Goal: Task Accomplishment & Management: Manage account settings

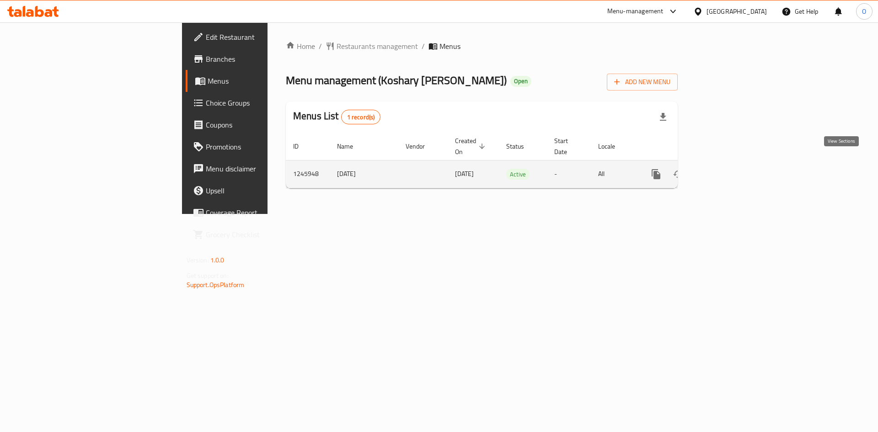
drag, startPoint x: 0, startPoint y: 0, endPoint x: 847, endPoint y: 160, distance: 862.0
click at [733, 163] on link "enhanced table" at bounding box center [722, 174] width 22 height 22
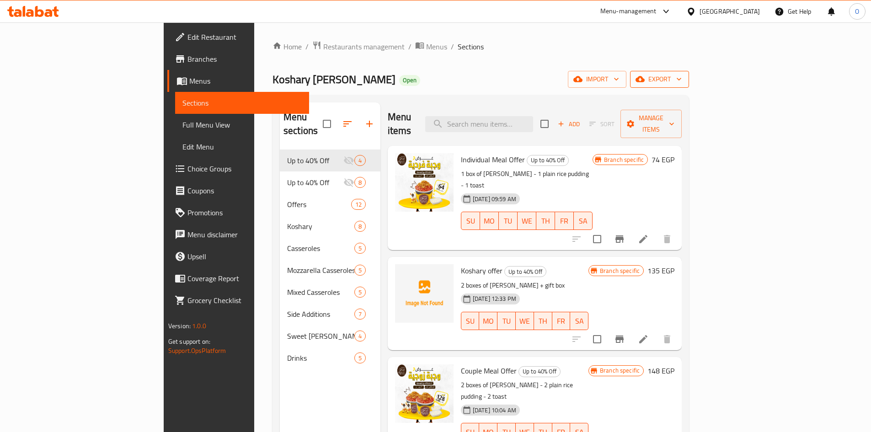
click at [681, 80] on span "export" at bounding box center [659, 79] width 44 height 11
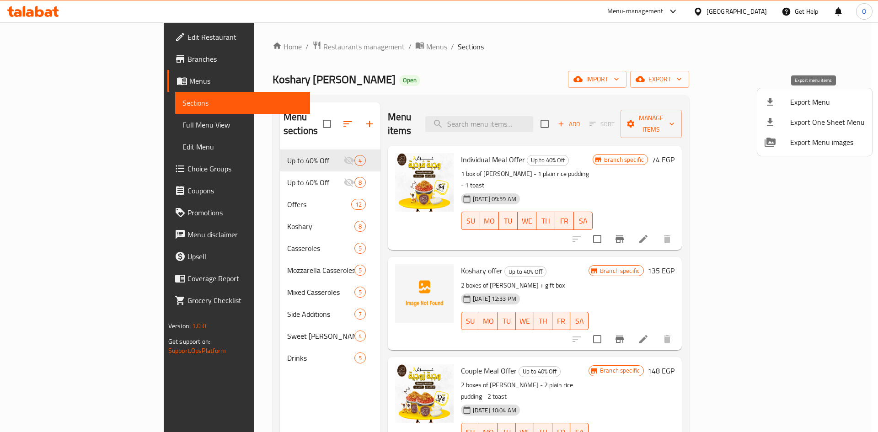
click at [803, 97] on span "Export Menu" at bounding box center [827, 101] width 75 height 11
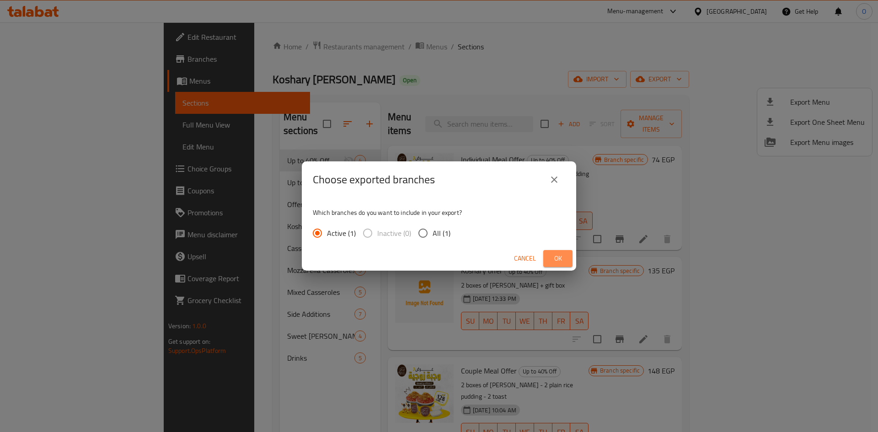
click at [569, 257] on button "Ok" at bounding box center [557, 258] width 29 height 17
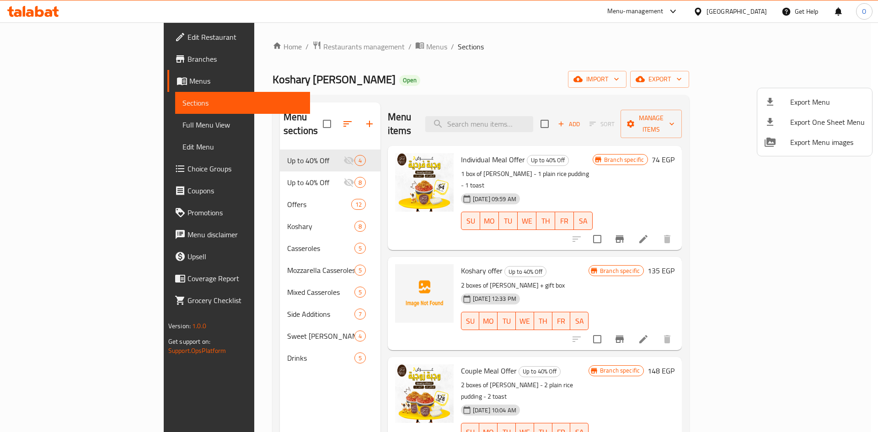
click at [657, 102] on div at bounding box center [439, 216] width 878 height 432
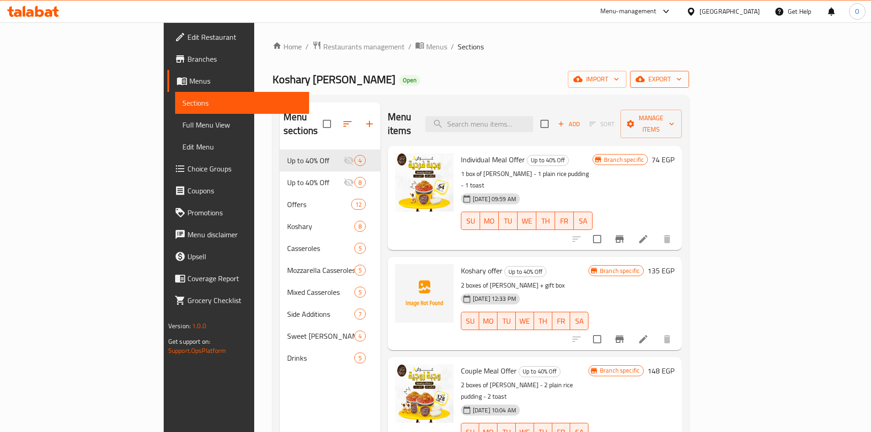
click at [681, 76] on span "export" at bounding box center [659, 79] width 44 height 11
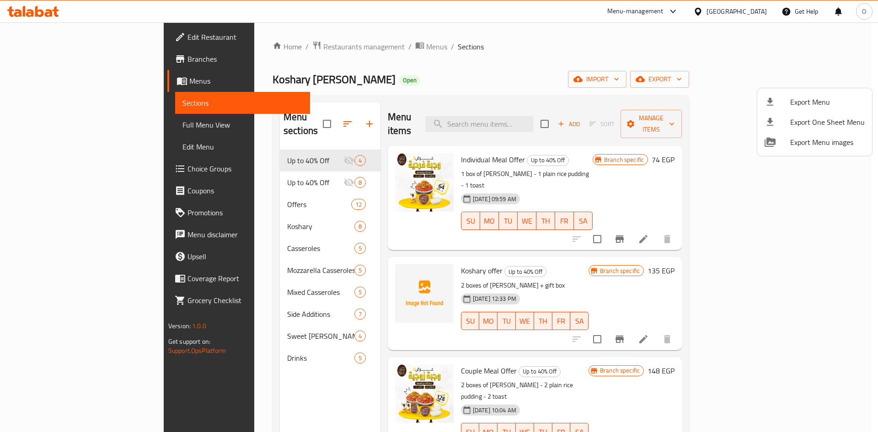
click at [801, 95] on li "Export Menu" at bounding box center [814, 102] width 115 height 20
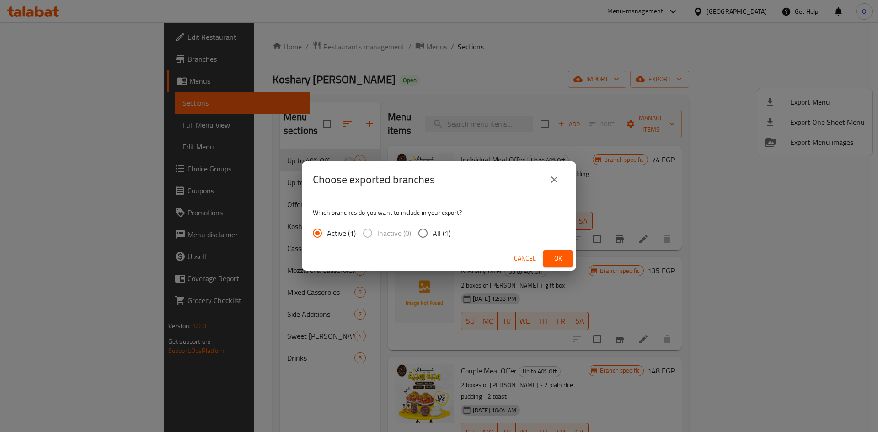
click at [562, 255] on span "Ok" at bounding box center [557, 258] width 15 height 11
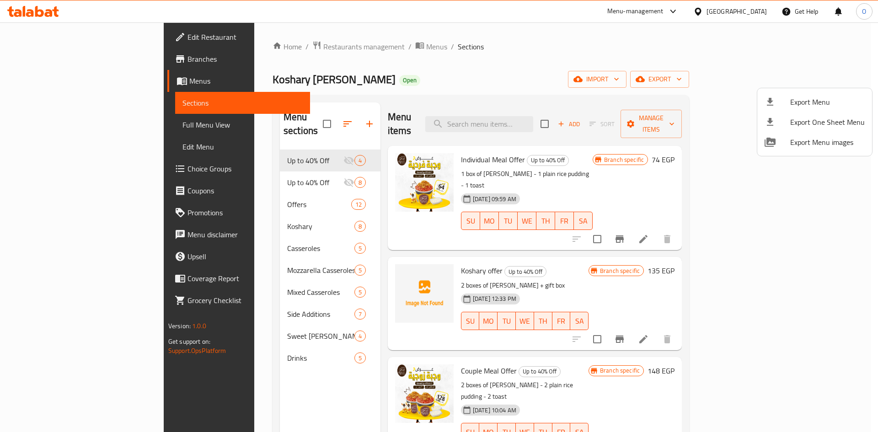
click at [234, 277] on div at bounding box center [439, 216] width 878 height 432
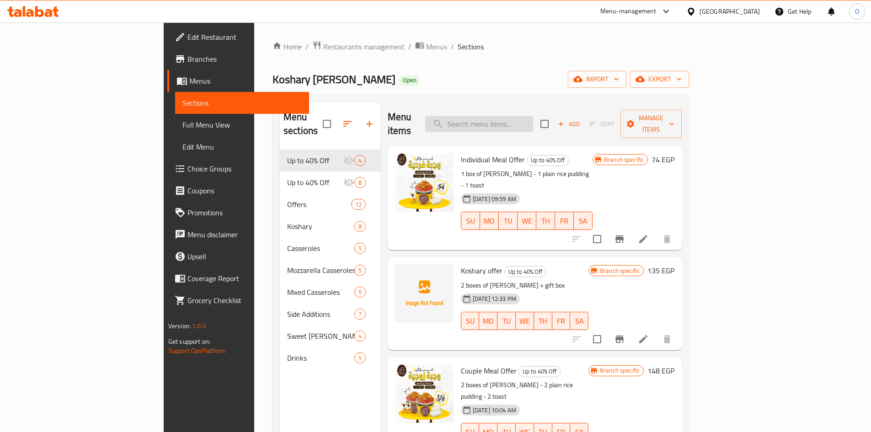
paste input "مكرونة"
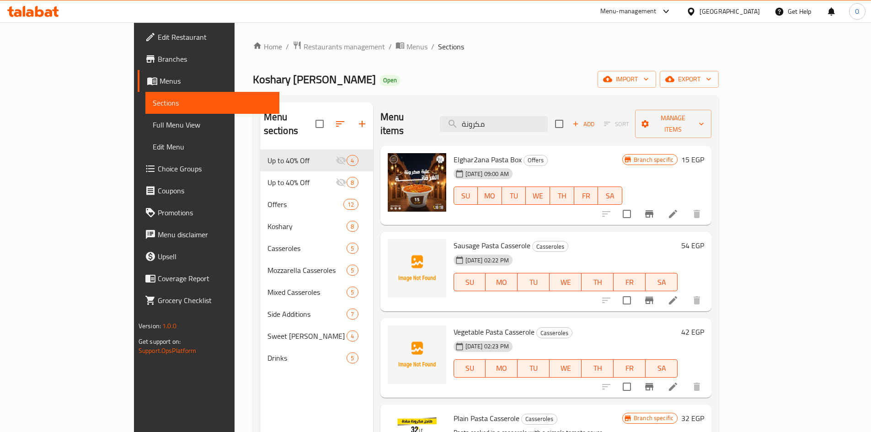
type input "مكرونة"
click at [686, 294] on li at bounding box center [673, 300] width 26 height 16
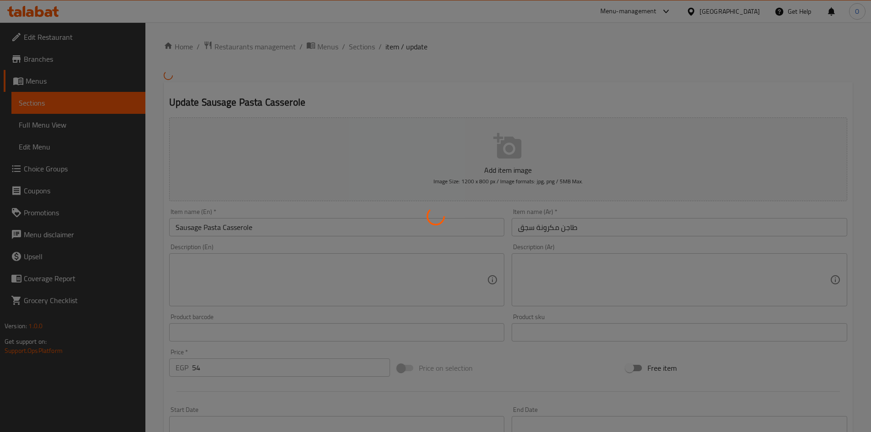
click at [366, 50] on div at bounding box center [435, 216] width 871 height 432
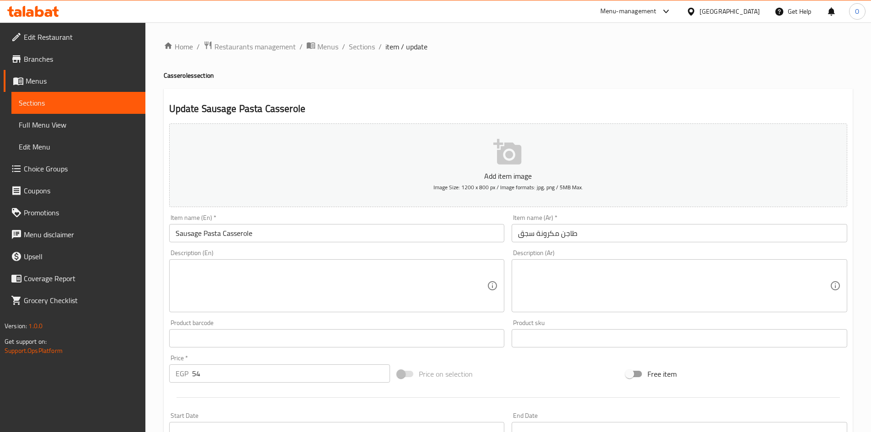
click at [366, 48] on span "Sections" at bounding box center [362, 46] width 26 height 11
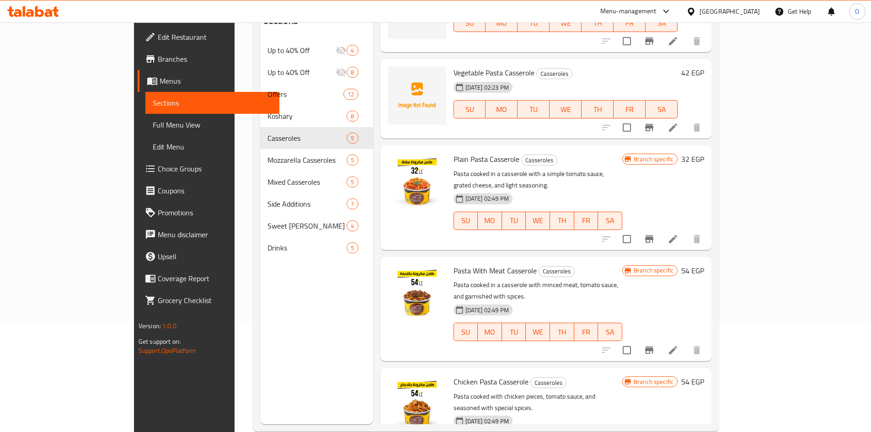
scroll to position [128, 0]
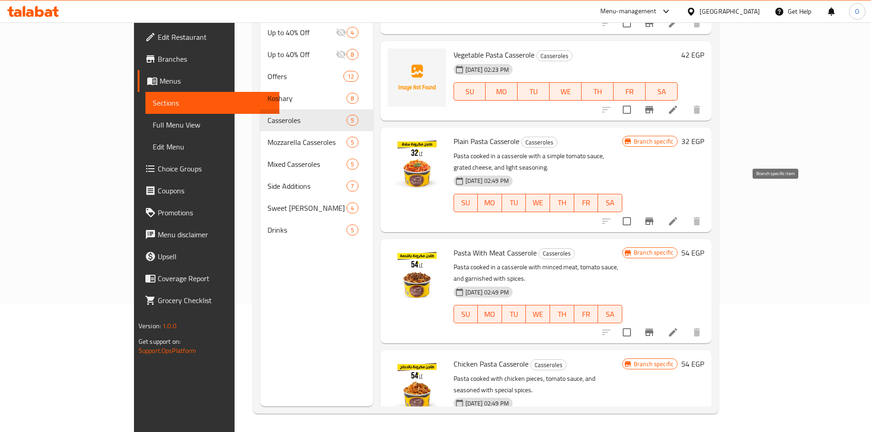
click at [655, 216] on icon "Branch-specific-item" at bounding box center [649, 221] width 11 height 11
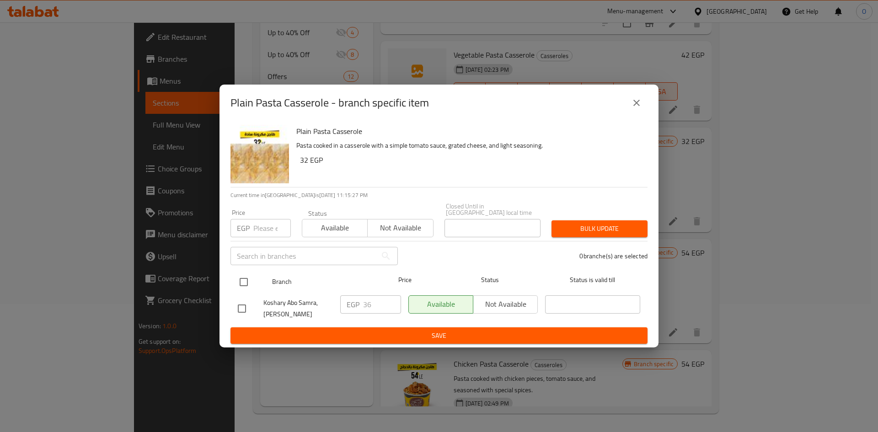
click at [247, 281] on input "checkbox" at bounding box center [243, 281] width 19 height 19
checkbox input "true"
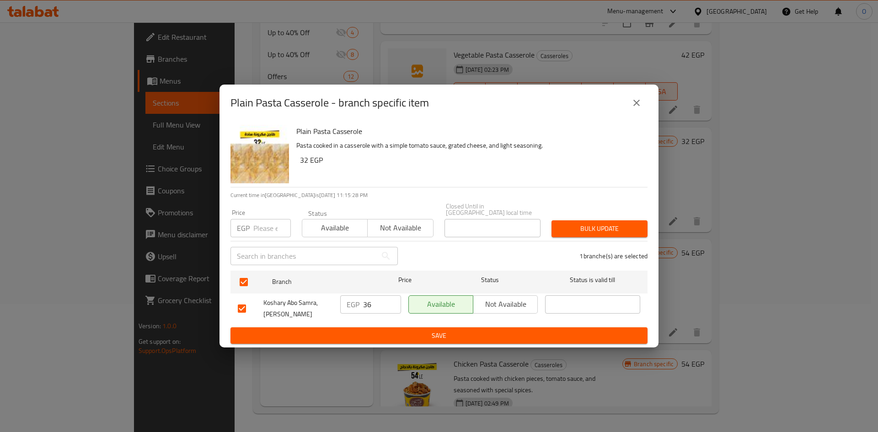
drag, startPoint x: 266, startPoint y: 235, endPoint x: 259, endPoint y: 228, distance: 10.0
click at [259, 228] on input "number" at bounding box center [271, 228] width 37 height 18
paste input "37"
type input "37"
click at [595, 225] on span "Bulk update" at bounding box center [599, 228] width 81 height 11
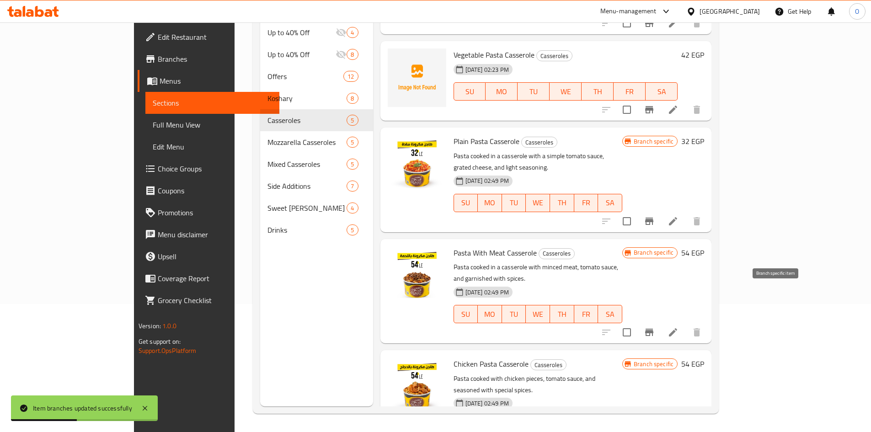
click at [653, 329] on icon "Branch-specific-item" at bounding box center [649, 332] width 8 height 7
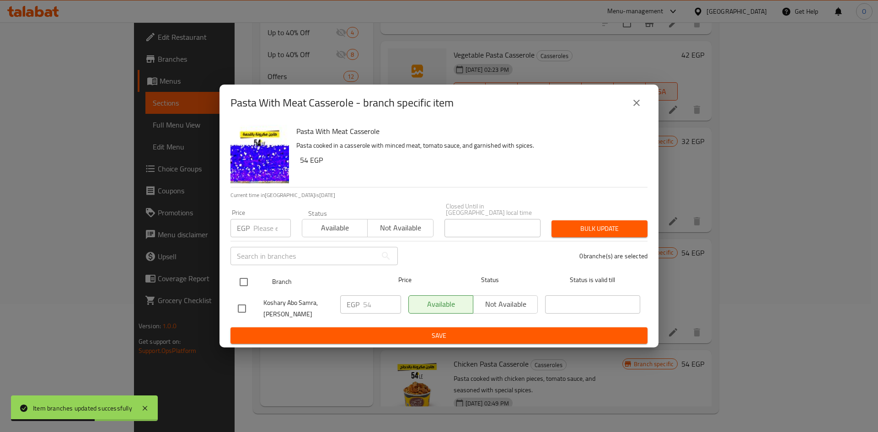
click at [243, 275] on input "checkbox" at bounding box center [243, 281] width 19 height 19
checkbox input "true"
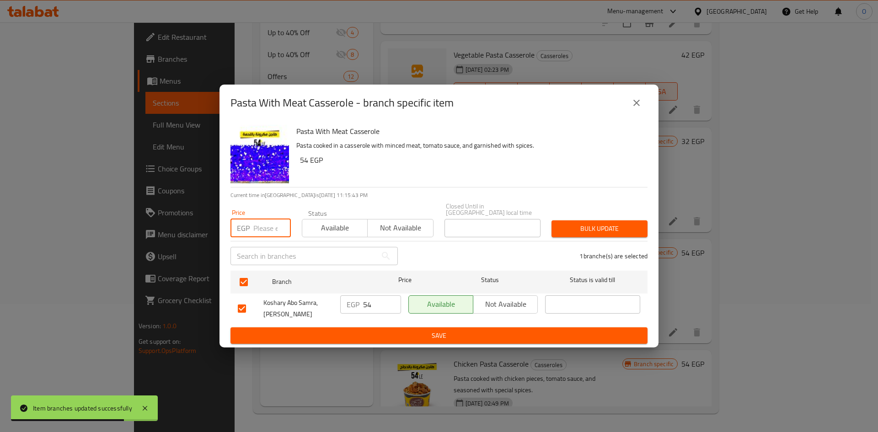
paste input "56"
type input "56"
click at [615, 226] on span "Bulk update" at bounding box center [599, 228] width 81 height 11
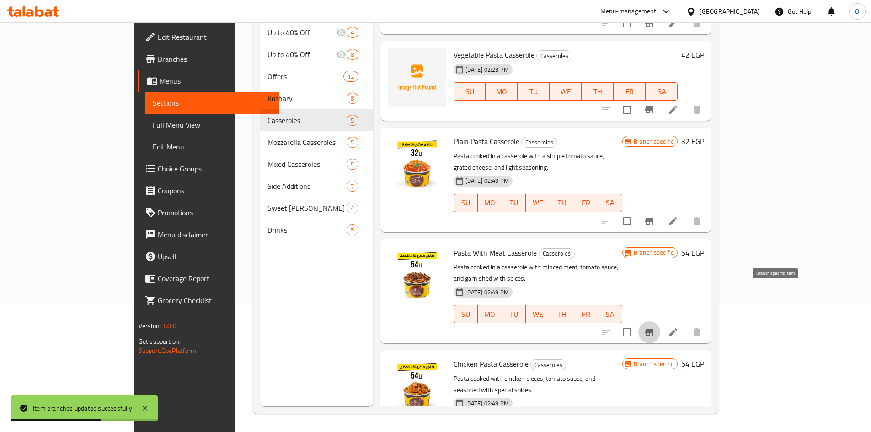
click at [655, 327] on icon "Branch-specific-item" at bounding box center [649, 332] width 11 height 11
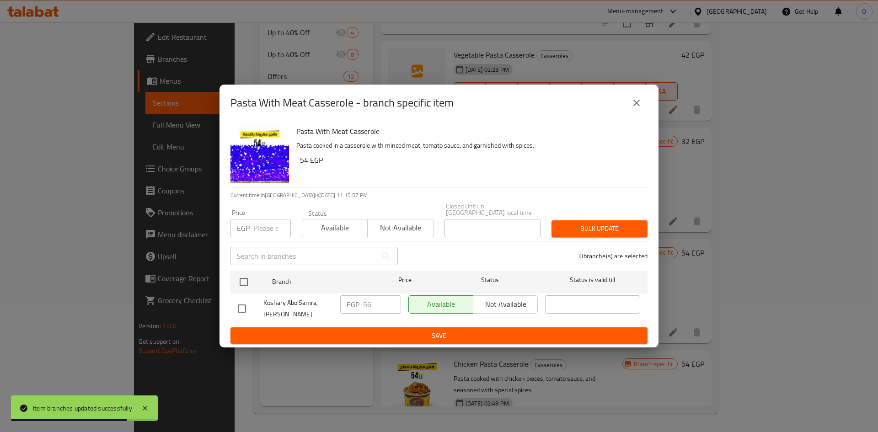
click at [639, 106] on icon "close" at bounding box center [636, 102] width 11 height 11
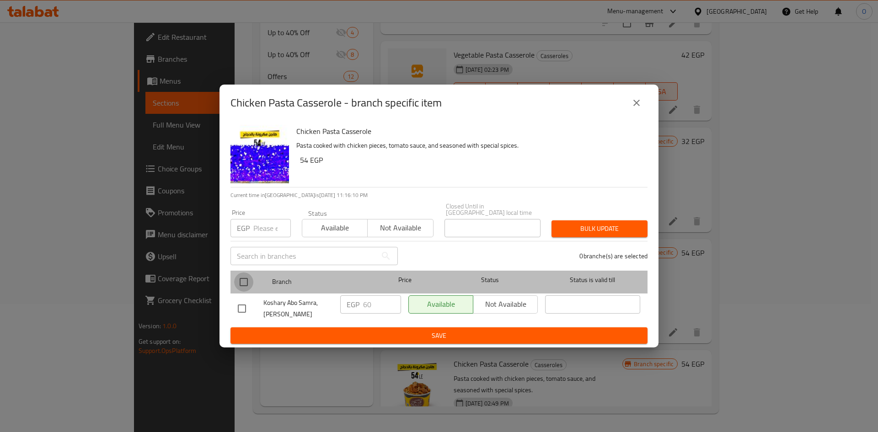
click at [250, 278] on input "checkbox" at bounding box center [243, 281] width 19 height 19
checkbox input "true"
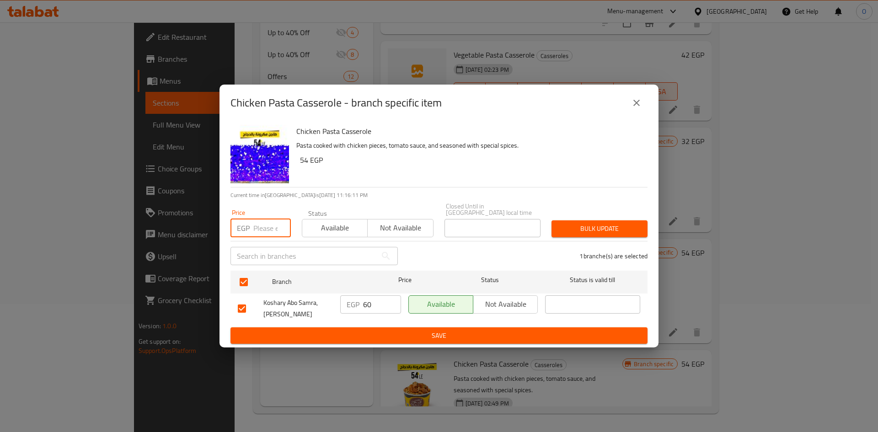
paste input "62"
type input "62"
click at [626, 231] on span "Bulk update" at bounding box center [599, 228] width 81 height 11
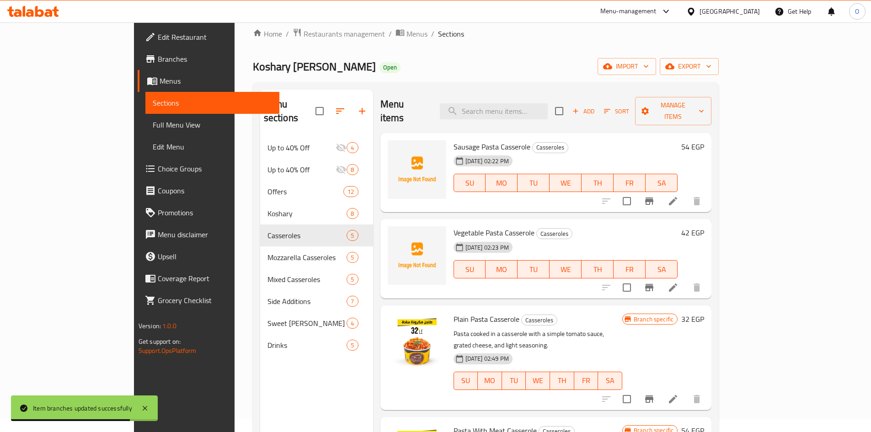
scroll to position [0, 0]
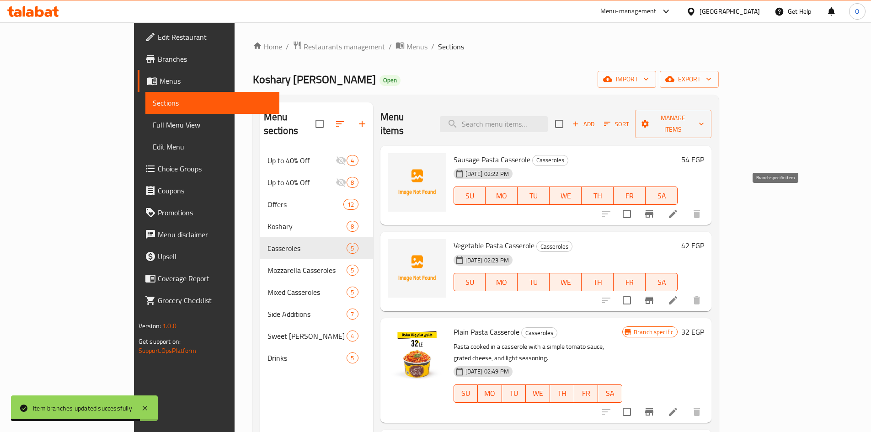
click at [653, 210] on icon "Branch-specific-item" at bounding box center [649, 213] width 8 height 7
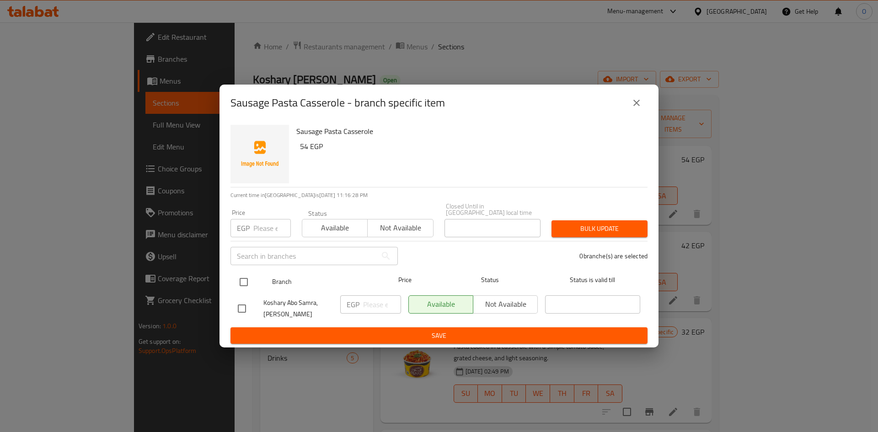
click at [250, 277] on input "checkbox" at bounding box center [243, 281] width 19 height 19
checkbox input "true"
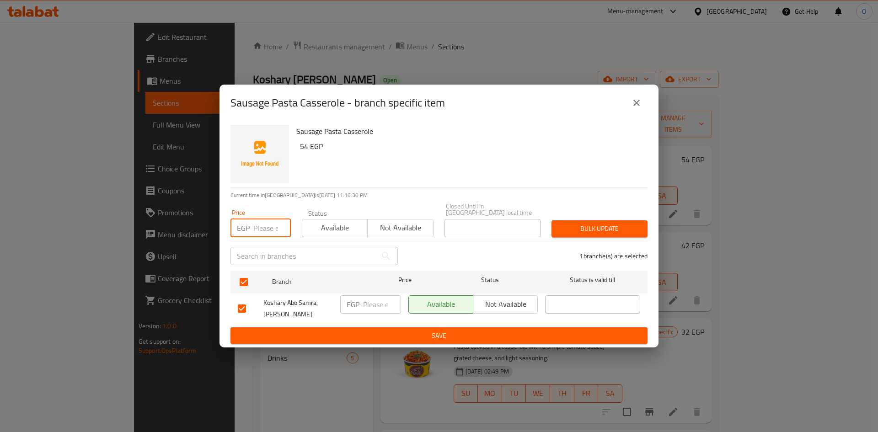
paste input "56"
type input "56"
click at [584, 223] on span "Bulk update" at bounding box center [599, 228] width 81 height 11
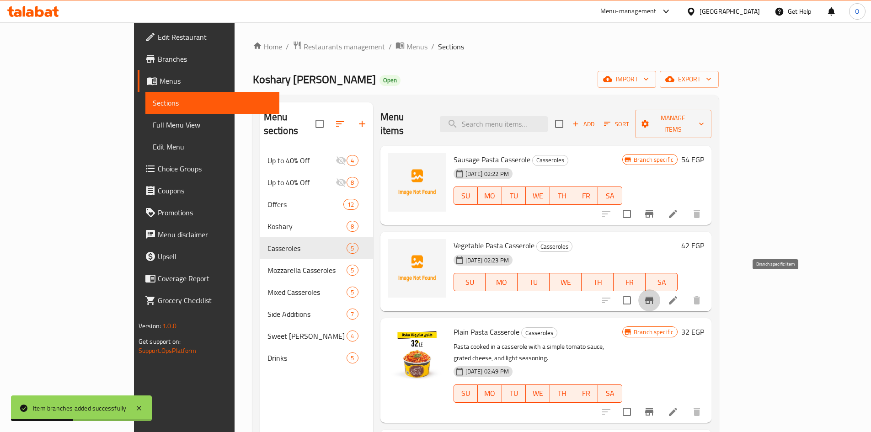
click at [653, 297] on icon "Branch-specific-item" at bounding box center [649, 300] width 8 height 7
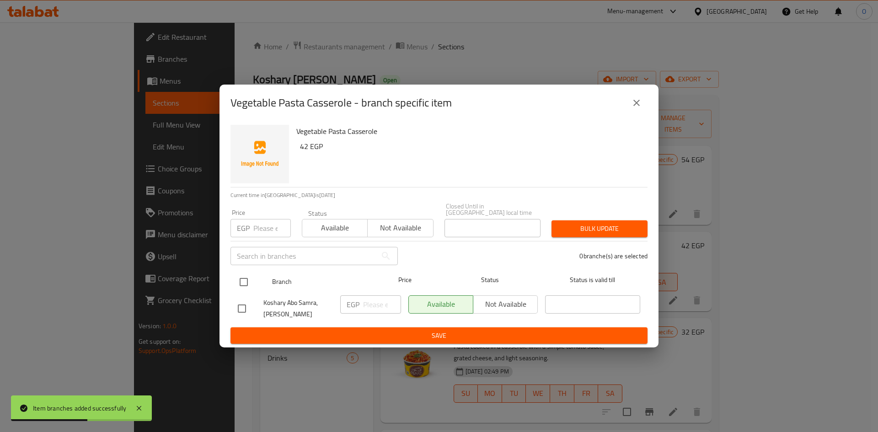
click at [239, 275] on input "checkbox" at bounding box center [243, 281] width 19 height 19
checkbox input "true"
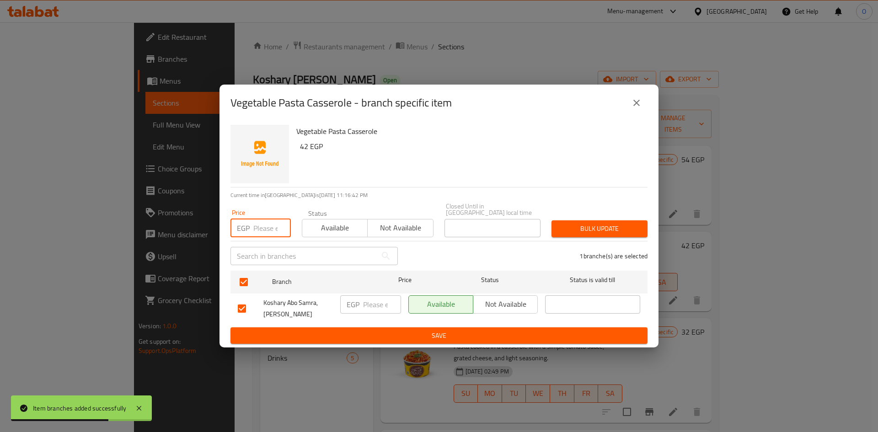
paste input "44"
type input "44"
click at [608, 226] on span "Bulk update" at bounding box center [599, 228] width 81 height 11
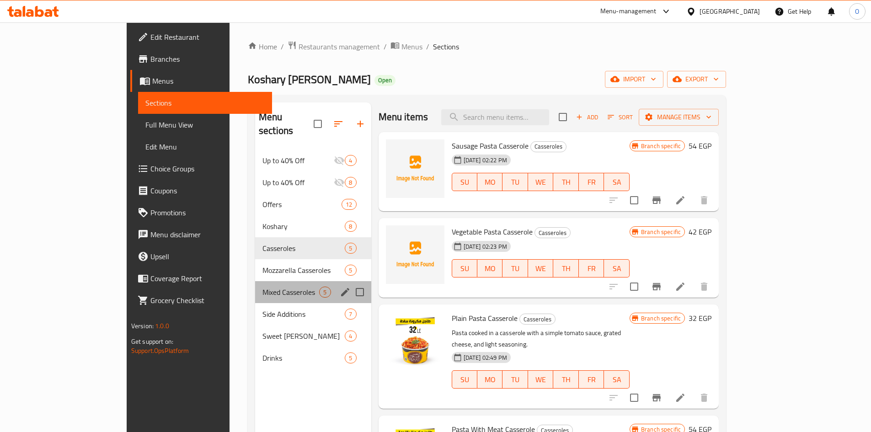
click at [255, 285] on div "Mixed Casseroles 5" at bounding box center [313, 292] width 116 height 22
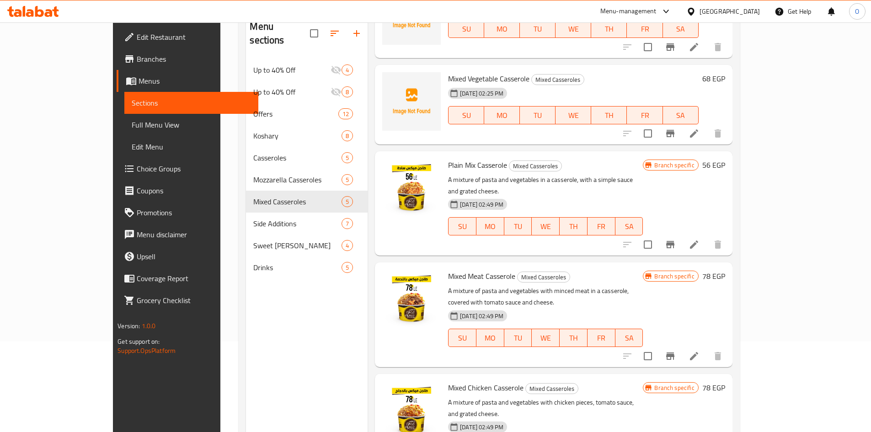
scroll to position [91, 0]
click at [681, 233] on button "Branch-specific-item" at bounding box center [670, 244] width 22 height 22
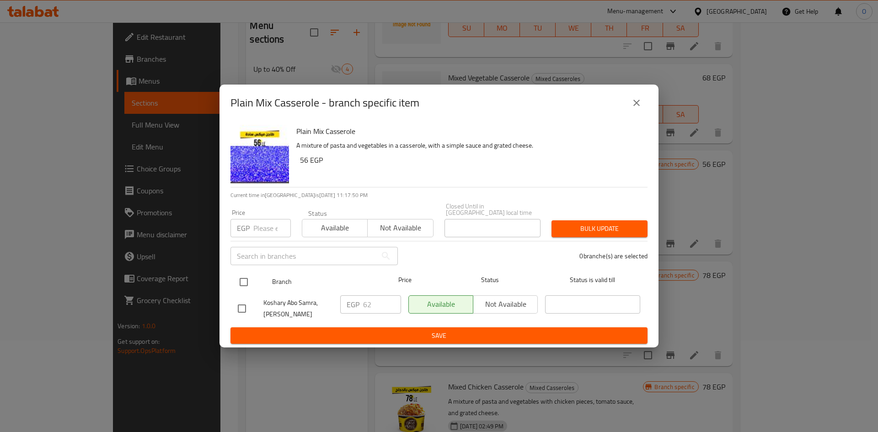
click at [247, 279] on input "checkbox" at bounding box center [243, 281] width 19 height 19
checkbox input "true"
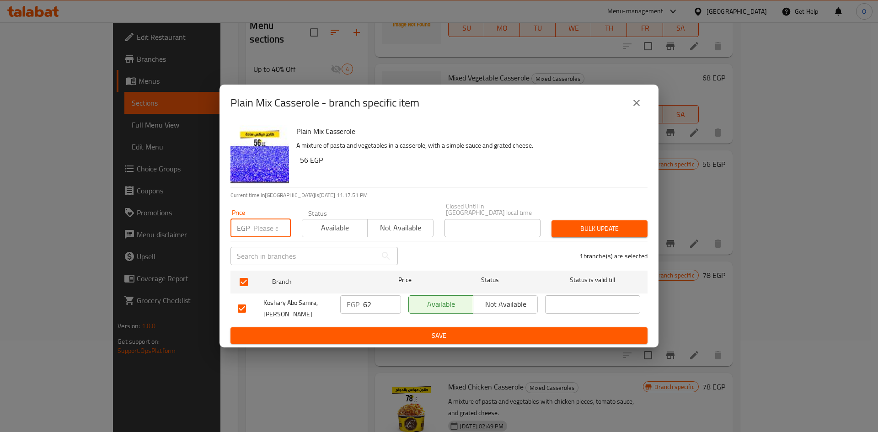
paste input "65"
type input "65"
click at [592, 228] on span "Bulk update" at bounding box center [599, 228] width 81 height 11
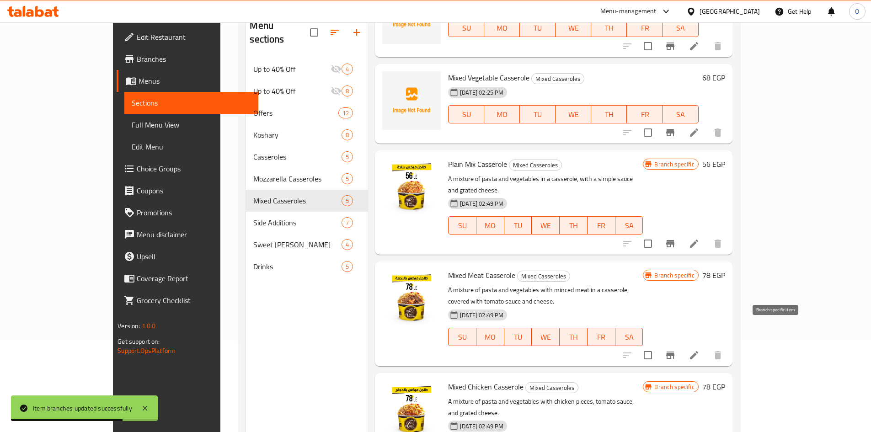
click at [674, 351] on icon "Branch-specific-item" at bounding box center [670, 354] width 8 height 7
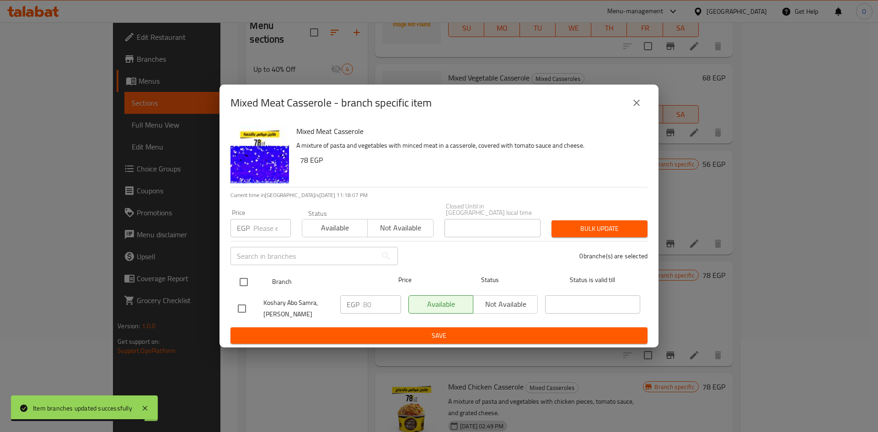
click at [242, 277] on input "checkbox" at bounding box center [243, 281] width 19 height 19
checkbox input "true"
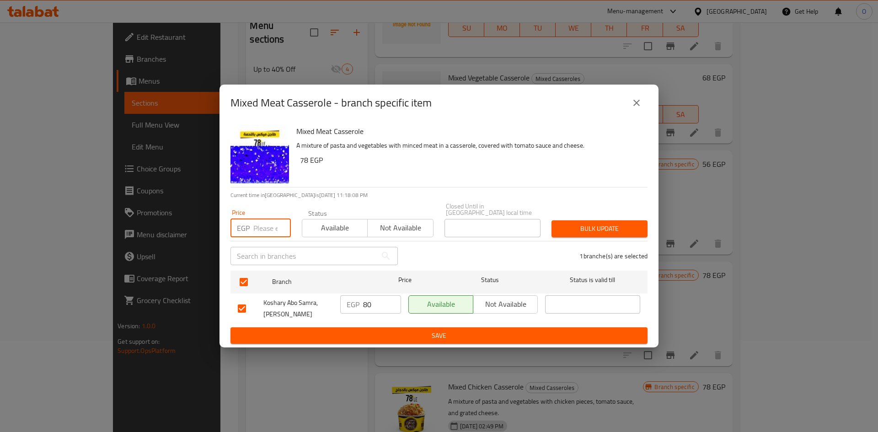
paste input "84"
type input "84"
click at [564, 225] on span "Bulk update" at bounding box center [599, 228] width 81 height 11
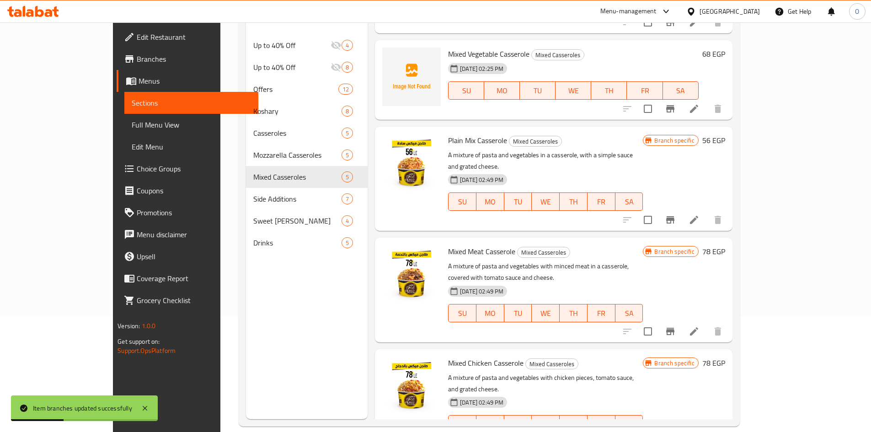
scroll to position [128, 0]
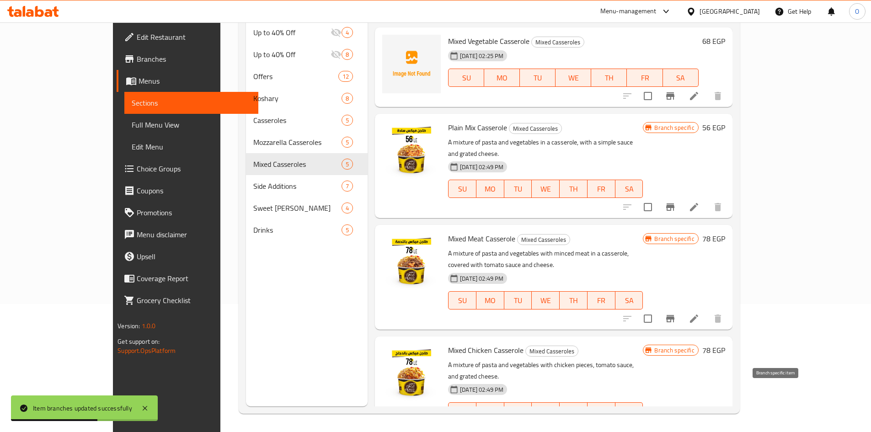
click at [674, 426] on icon "Branch-specific-item" at bounding box center [670, 429] width 8 height 7
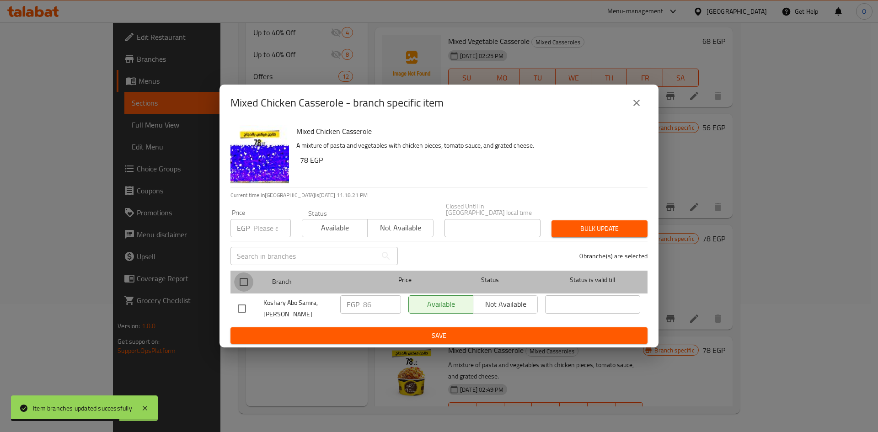
click at [245, 276] on input "checkbox" at bounding box center [243, 281] width 19 height 19
checkbox input "true"
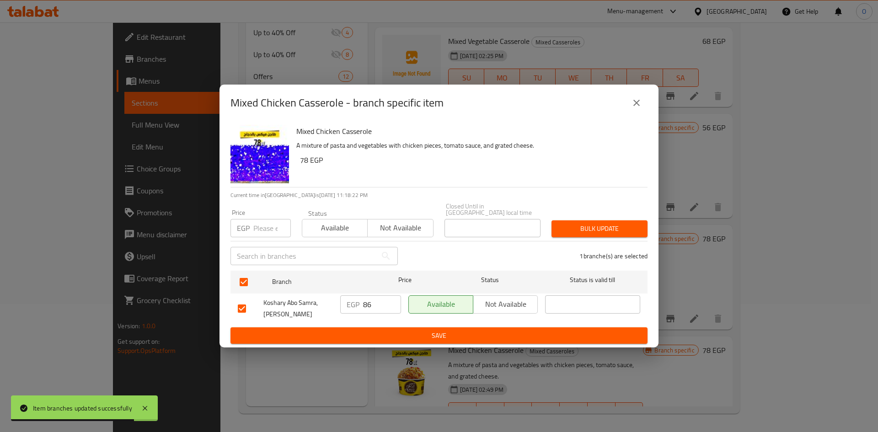
drag, startPoint x: 259, startPoint y: 214, endPoint x: 255, endPoint y: 222, distance: 8.2
click at [255, 222] on input "number" at bounding box center [271, 228] width 37 height 18
paste input "90"
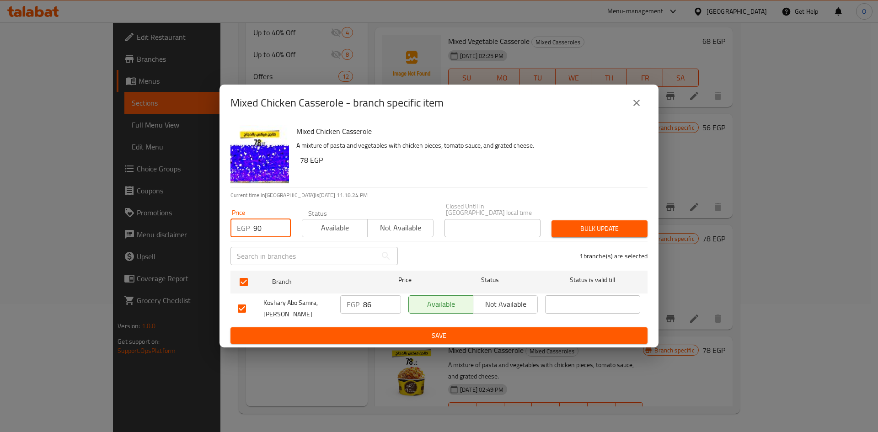
type input "90"
click at [588, 223] on span "Bulk update" at bounding box center [599, 228] width 81 height 11
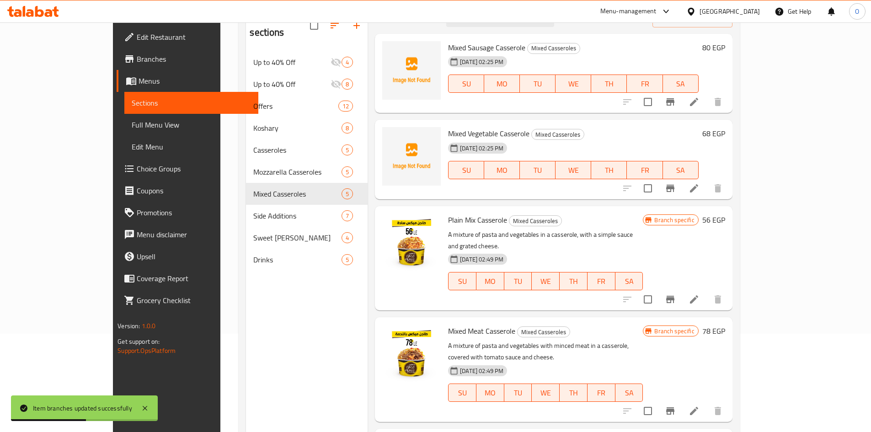
scroll to position [82, 0]
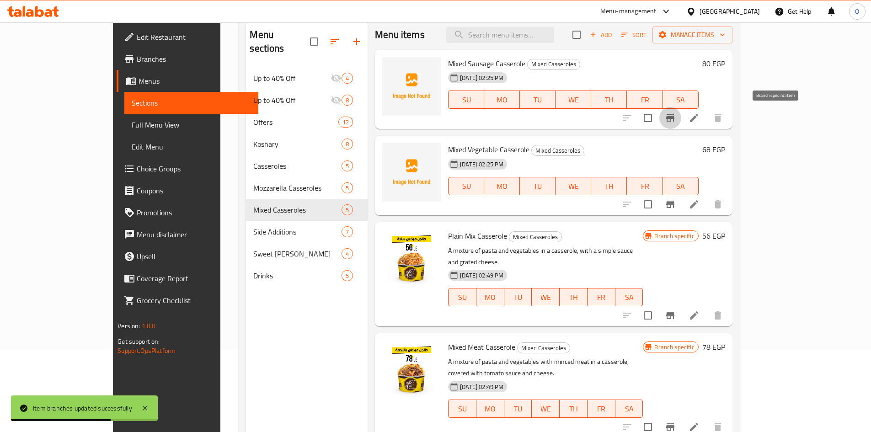
click at [681, 119] on button "Branch-specific-item" at bounding box center [670, 118] width 22 height 22
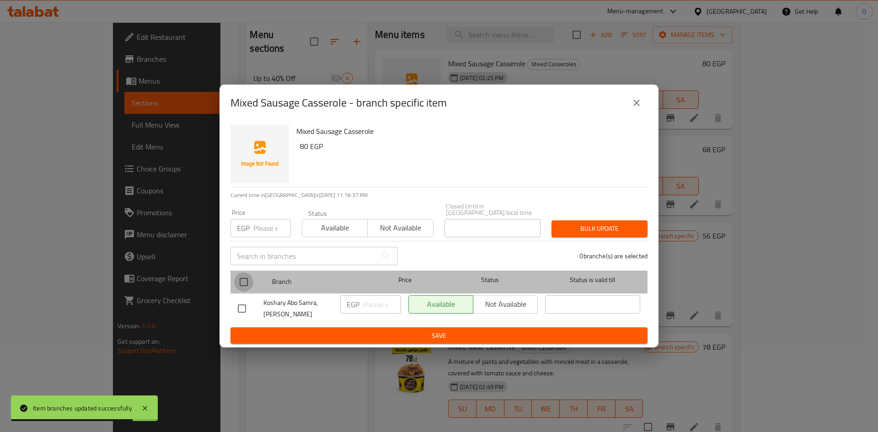
drag, startPoint x: 245, startPoint y: 277, endPoint x: 250, endPoint y: 272, distance: 7.5
click at [247, 276] on input "checkbox" at bounding box center [243, 281] width 19 height 19
checkbox input "true"
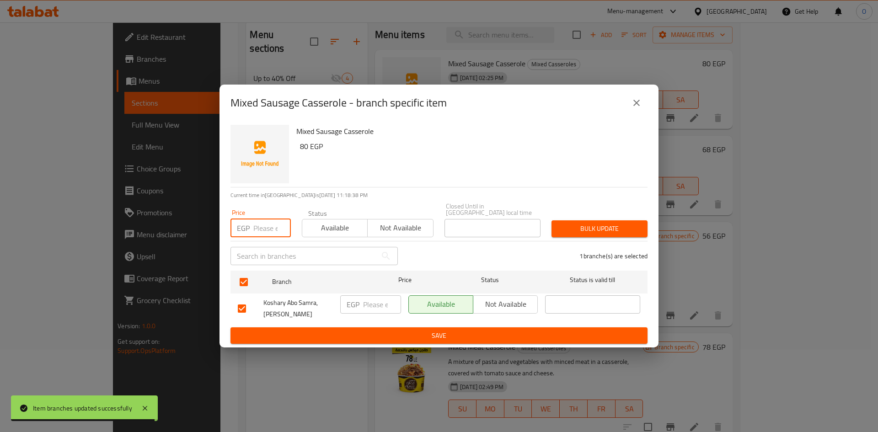
paste input "84"
type input "84"
click at [621, 223] on span "Bulk update" at bounding box center [599, 228] width 81 height 11
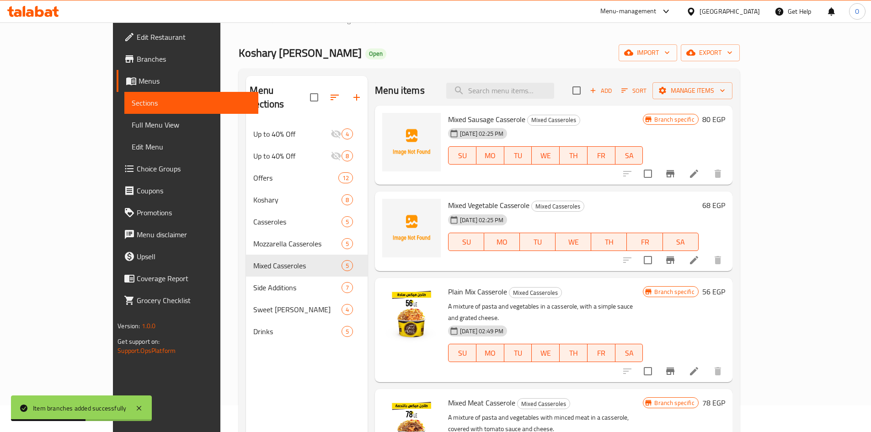
scroll to position [0, 0]
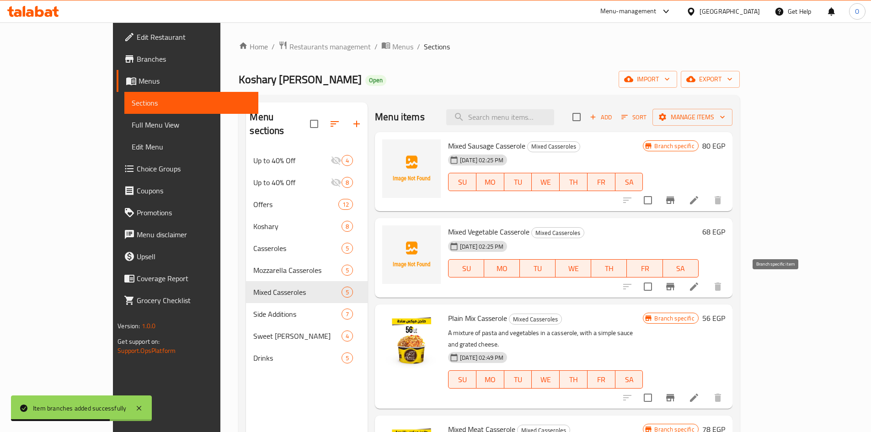
click at [676, 292] on icon "Branch-specific-item" at bounding box center [670, 286] width 11 height 11
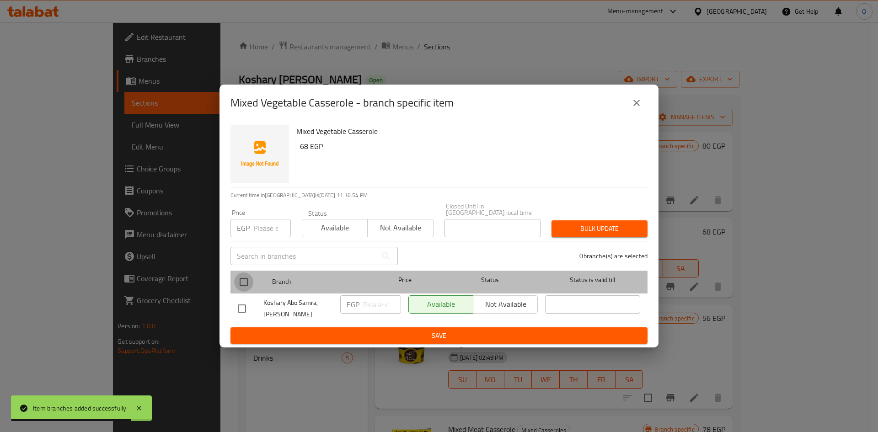
click at [244, 280] on input "checkbox" at bounding box center [243, 281] width 19 height 19
checkbox input "true"
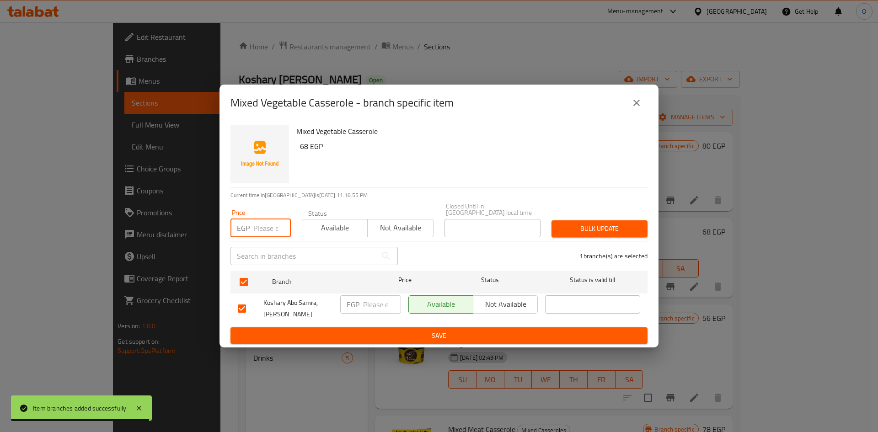
paste input "71"
type input "71"
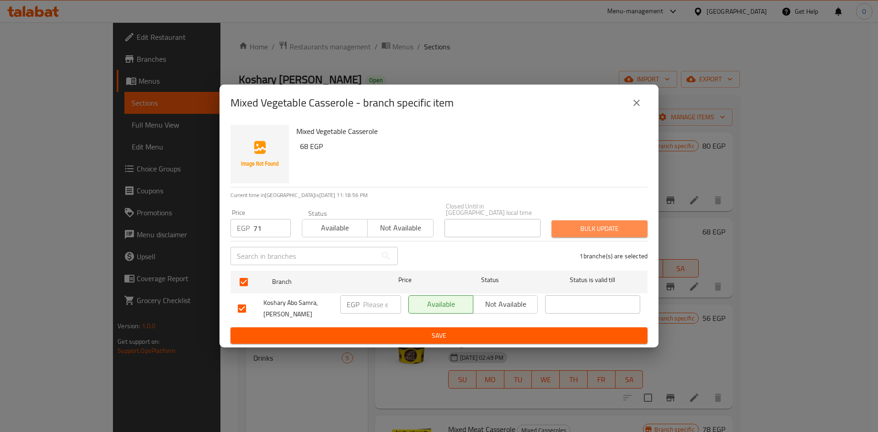
click at [580, 225] on span "Bulk update" at bounding box center [599, 228] width 81 height 11
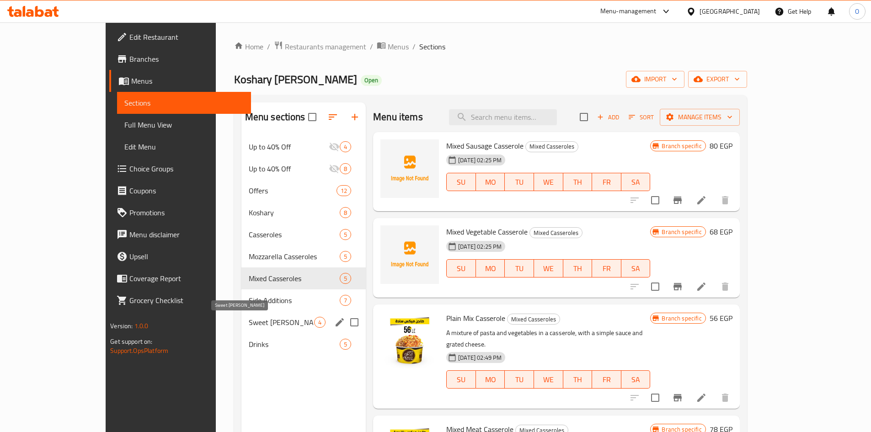
click at [249, 323] on span "Sweet [PERSON_NAME]" at bounding box center [281, 322] width 65 height 11
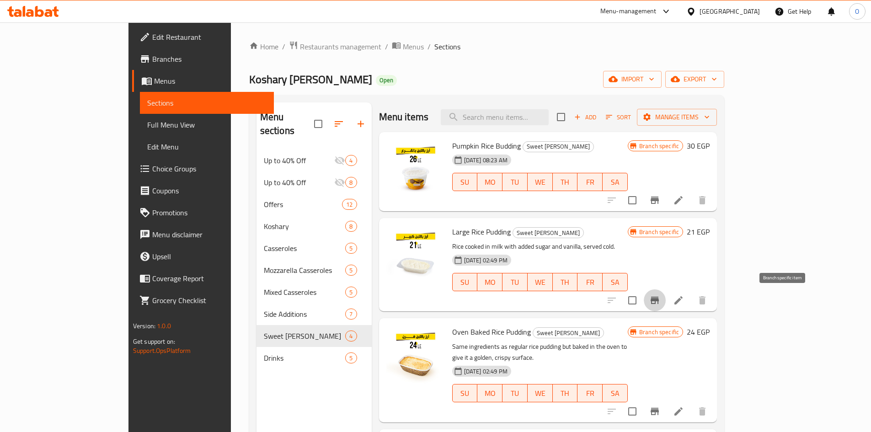
click at [659, 302] on icon "Branch-specific-item" at bounding box center [654, 300] width 8 height 7
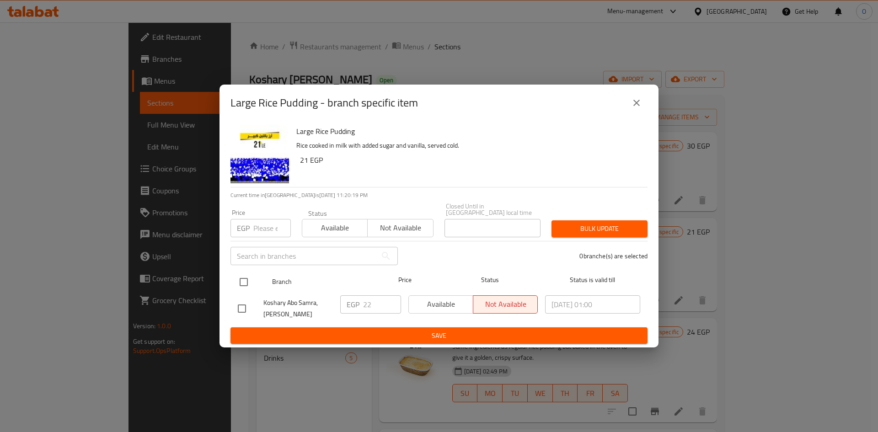
click at [249, 277] on input "checkbox" at bounding box center [243, 281] width 19 height 19
checkbox input "true"
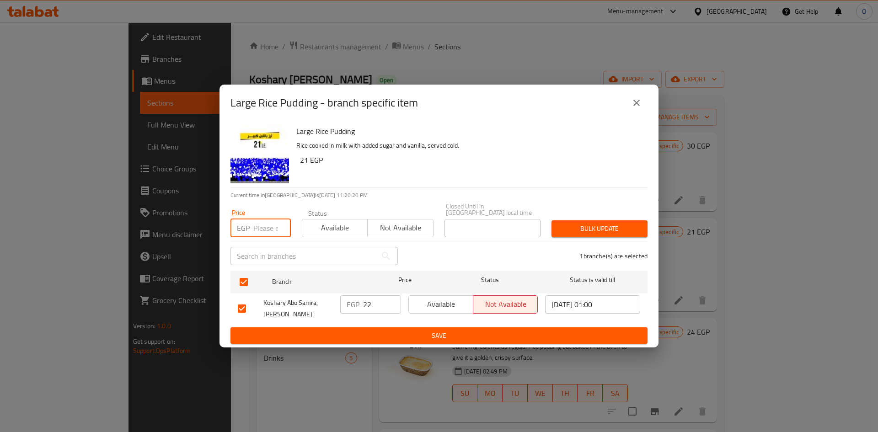
paste input "22"
type input "22"
click at [596, 223] on span "Bulk update" at bounding box center [599, 228] width 81 height 11
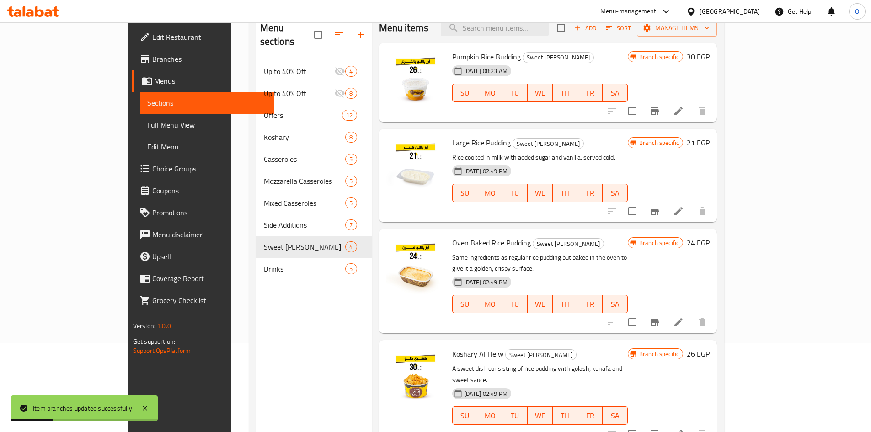
scroll to position [91, 0]
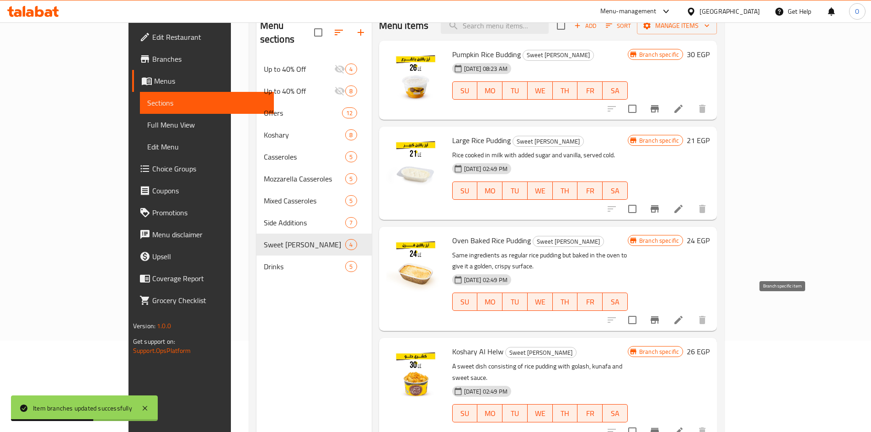
click at [660, 314] on icon "Branch-specific-item" at bounding box center [654, 319] width 11 height 11
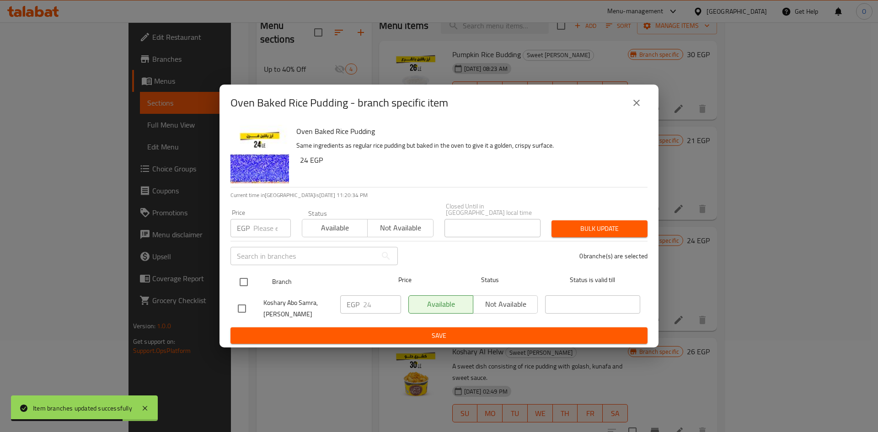
click at [246, 277] on input "checkbox" at bounding box center [243, 281] width 19 height 19
checkbox input "true"
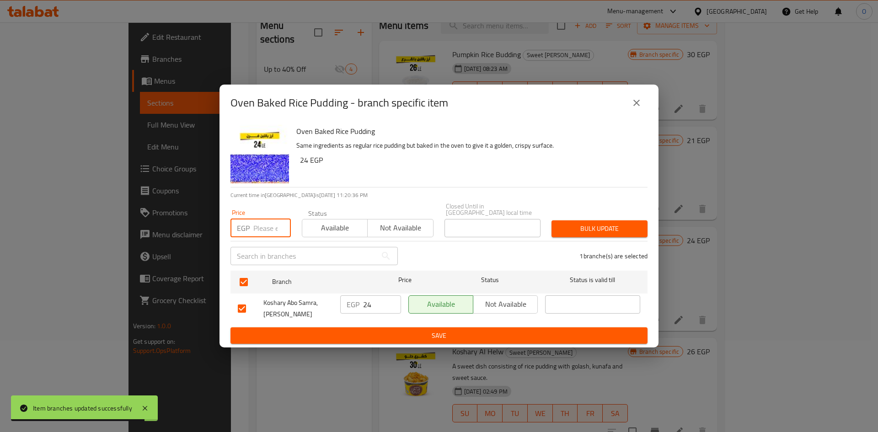
paste input "25"
type input "25"
click at [592, 220] on button "Bulk update" at bounding box center [599, 228] width 96 height 17
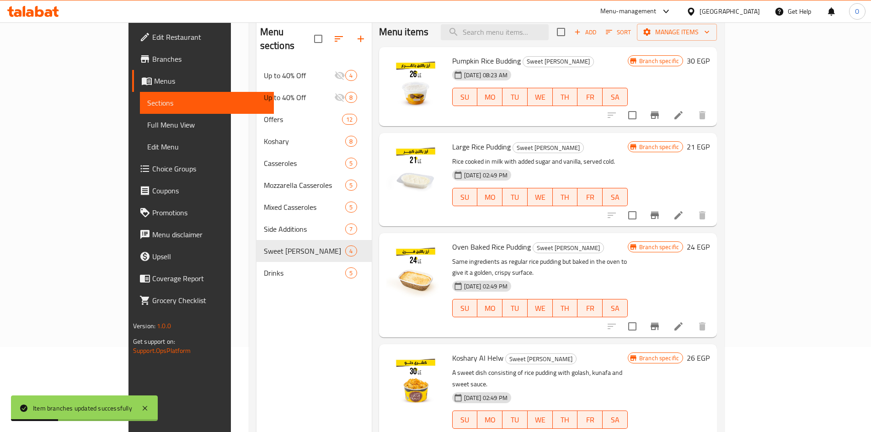
scroll to position [0, 0]
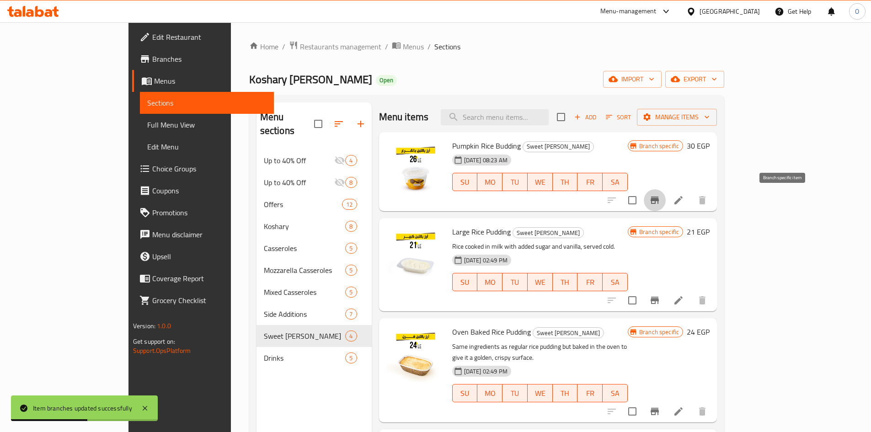
click at [660, 198] on icon "Branch-specific-item" at bounding box center [654, 200] width 11 height 11
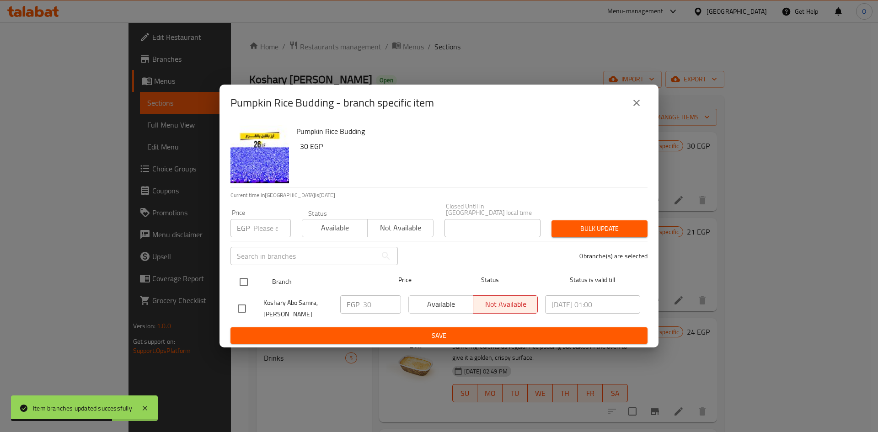
drag, startPoint x: 243, startPoint y: 279, endPoint x: 249, endPoint y: 266, distance: 14.1
click at [243, 279] on input "checkbox" at bounding box center [243, 281] width 19 height 19
checkbox input "true"
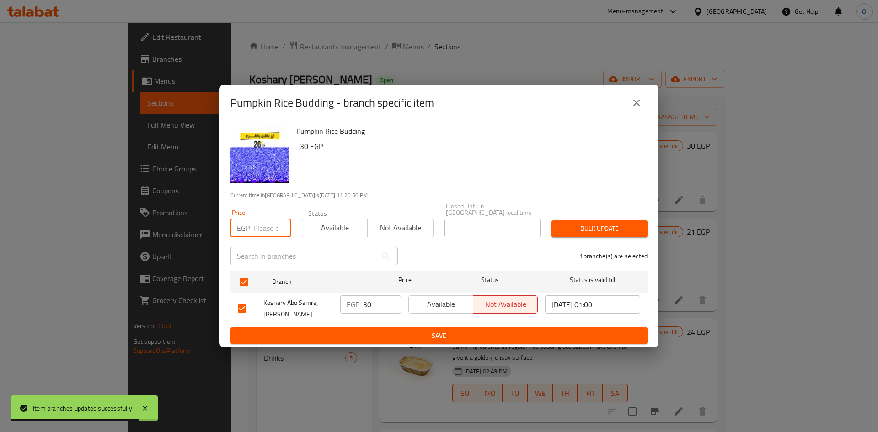
paste input "31"
type input "31"
click at [628, 228] on span "Bulk update" at bounding box center [599, 228] width 81 height 11
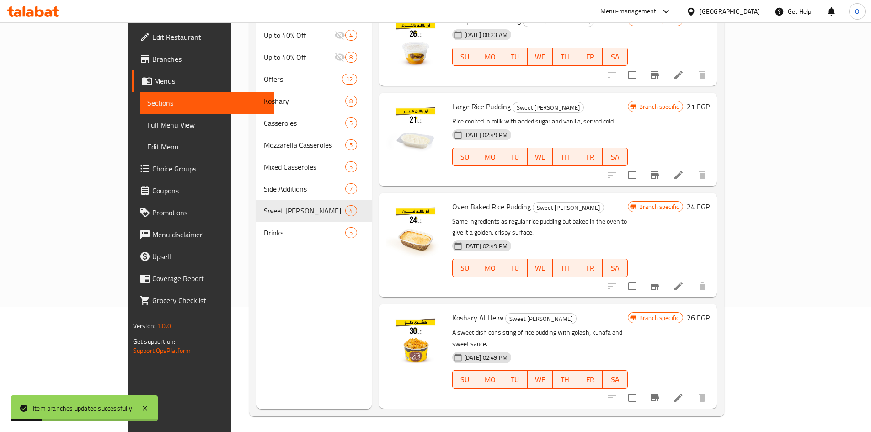
scroll to position [128, 0]
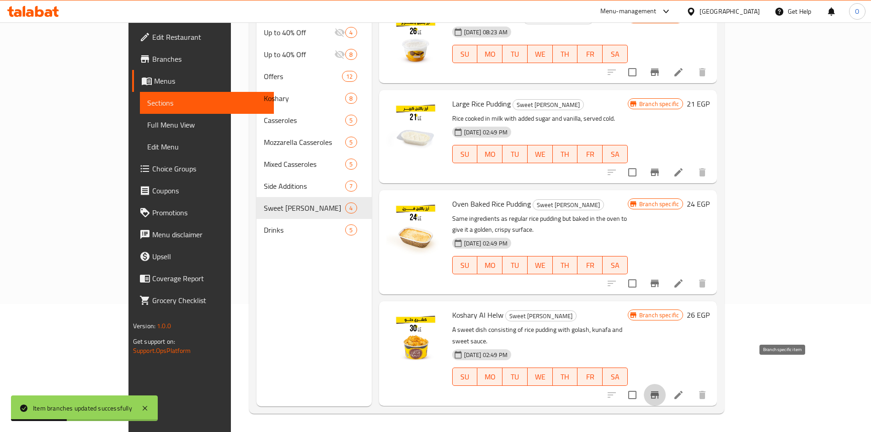
click at [660, 389] on icon "Branch-specific-item" at bounding box center [654, 394] width 11 height 11
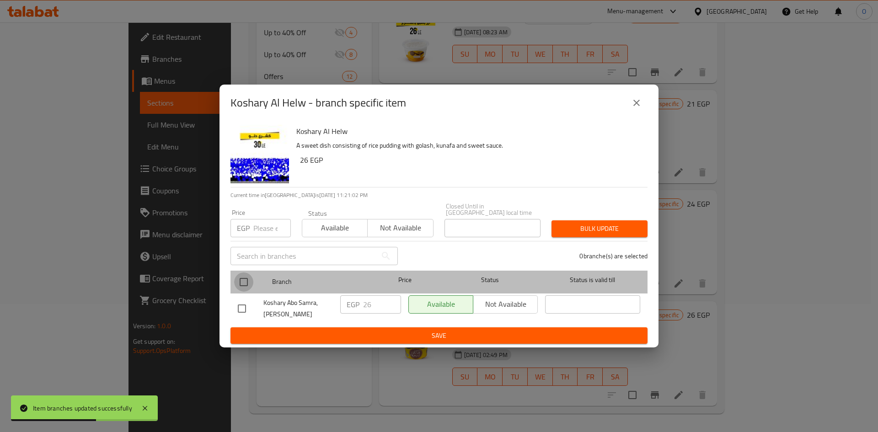
click at [240, 279] on input "checkbox" at bounding box center [243, 281] width 19 height 19
checkbox input "true"
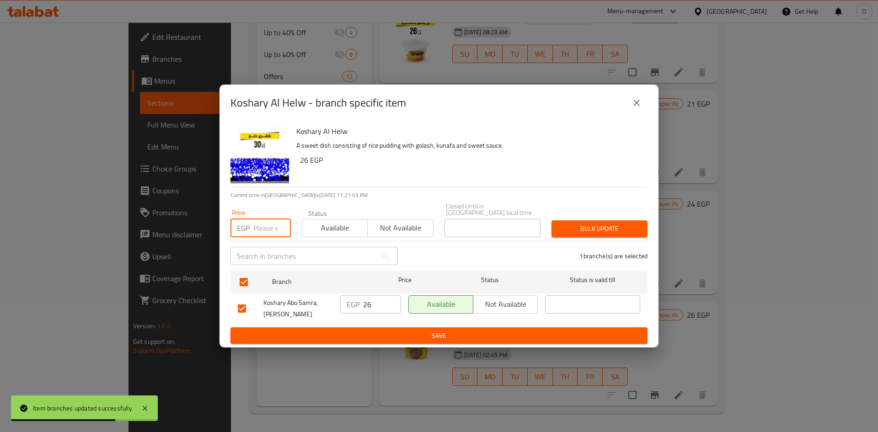
paste input "27"
type input "27"
click at [597, 226] on span "Bulk update" at bounding box center [599, 228] width 81 height 11
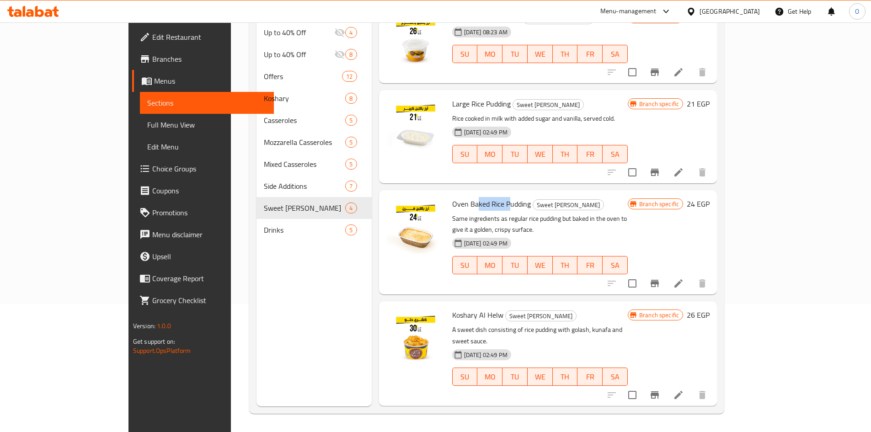
drag, startPoint x: 447, startPoint y: 200, endPoint x: 477, endPoint y: 204, distance: 30.9
click at [477, 207] on span "Oven Baked Rice Pudding" at bounding box center [491, 204] width 79 height 14
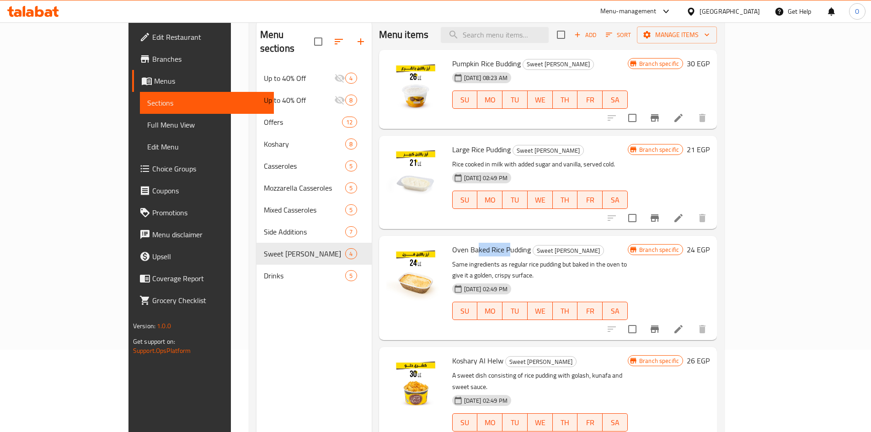
scroll to position [0, 0]
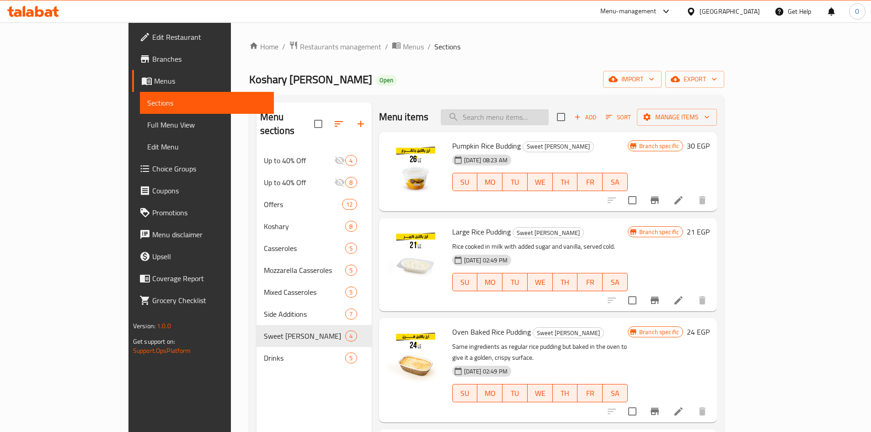
click at [539, 122] on input "search" at bounding box center [495, 117] width 108 height 16
paste input "علي"
type input "علي"
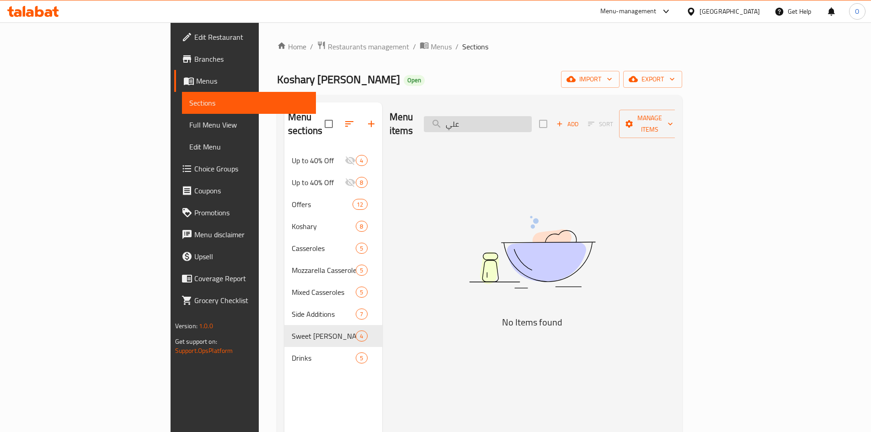
click at [526, 116] on input "علي" at bounding box center [478, 124] width 108 height 16
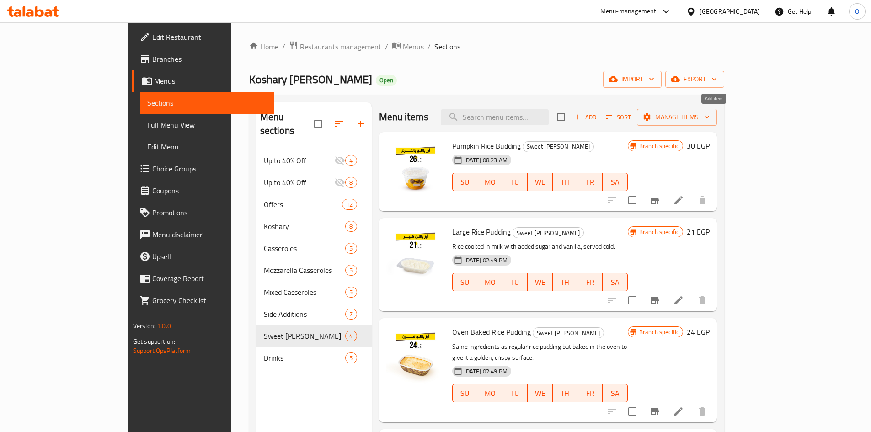
click at [597, 117] on span "Add" at bounding box center [585, 117] width 25 height 11
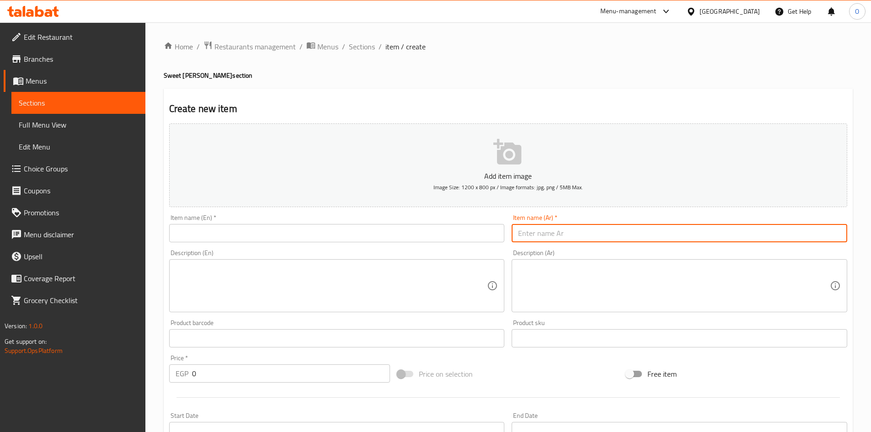
paste input "أم [PERSON_NAME]"
type input "أم [PERSON_NAME]"
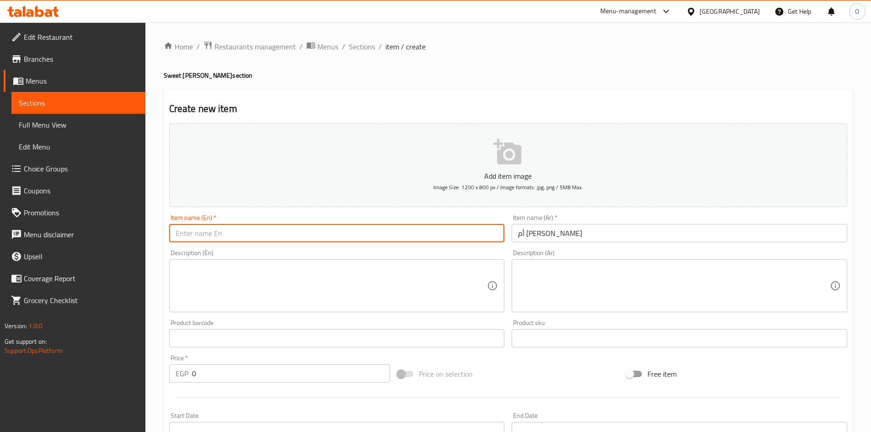
paste input "Umm Ali"
type input "Umm Ali"
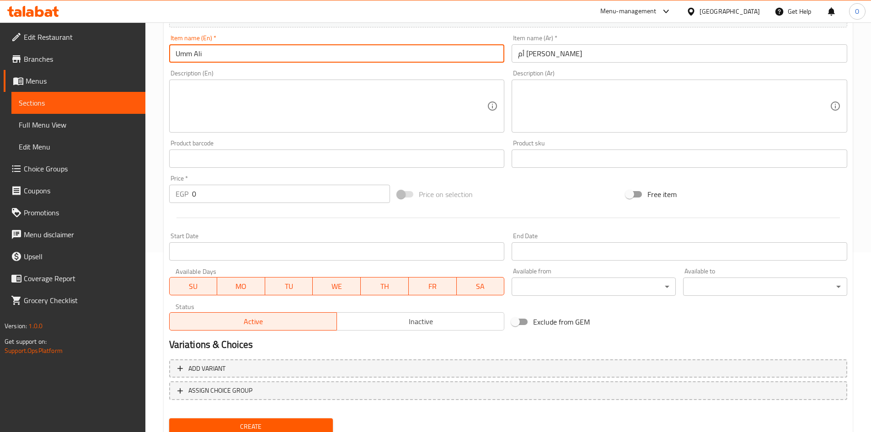
scroll to position [183, 0]
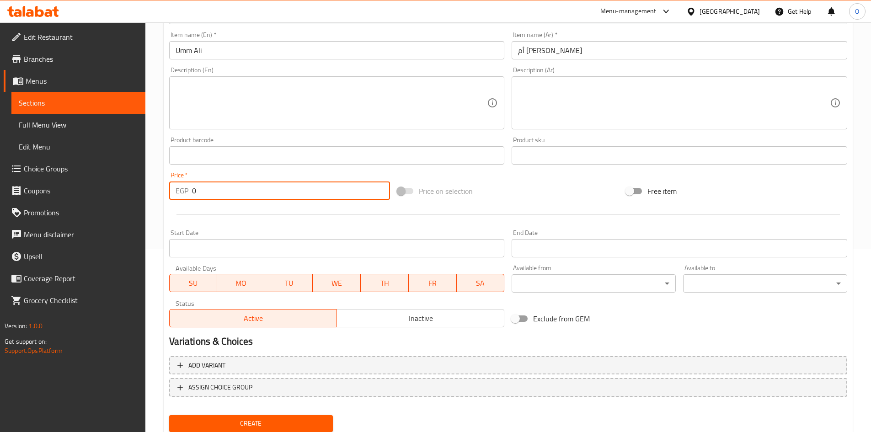
drag, startPoint x: 208, startPoint y: 189, endPoint x: 170, endPoint y: 176, distance: 39.5
click at [170, 176] on div "Price   * EGP 0 Price *" at bounding box center [279, 186] width 221 height 28
paste input "37"
type input "37"
click at [234, 224] on div at bounding box center [507, 214] width 685 height 22
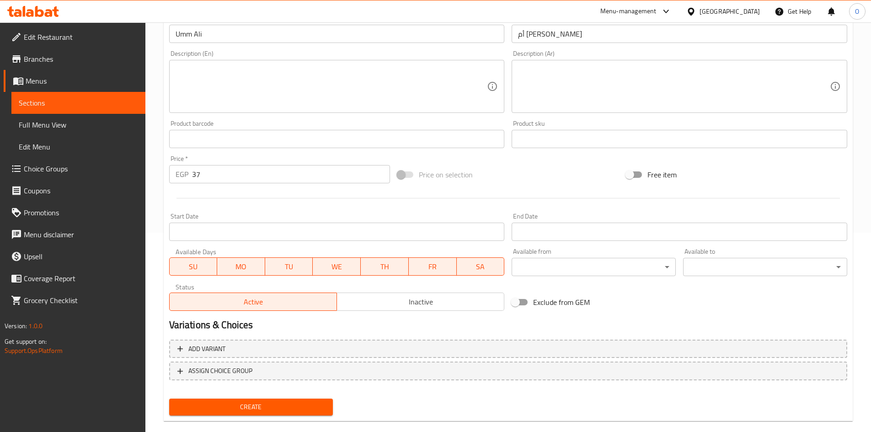
scroll to position [214, 0]
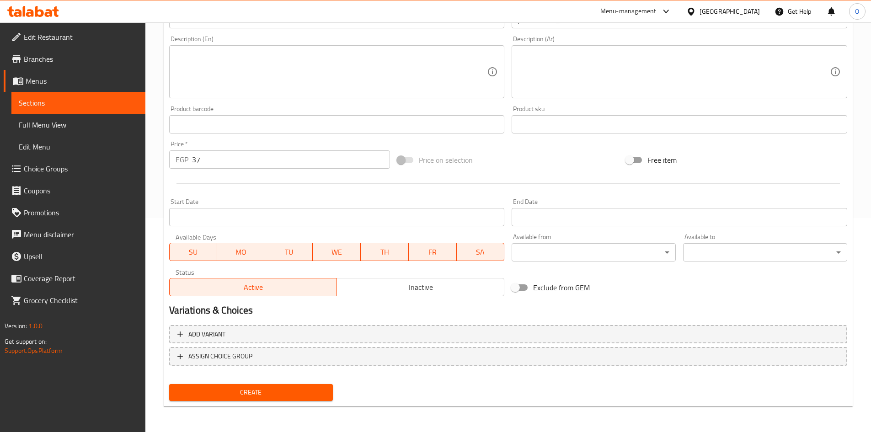
click at [225, 392] on span "Create" at bounding box center [250, 392] width 149 height 11
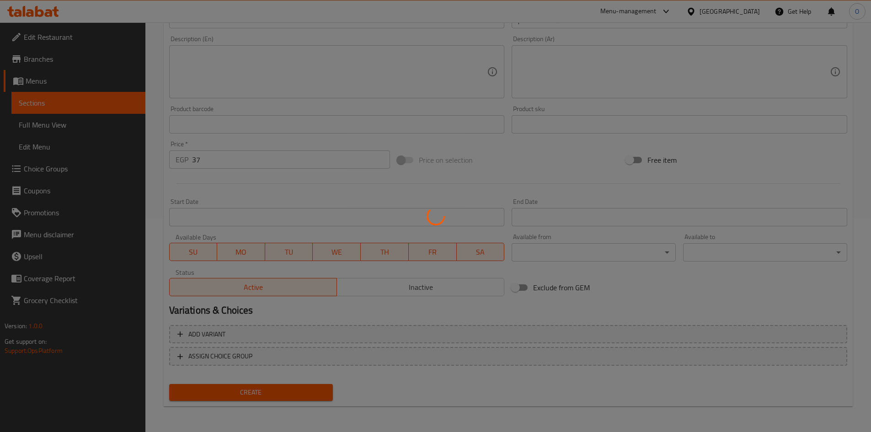
type input "0"
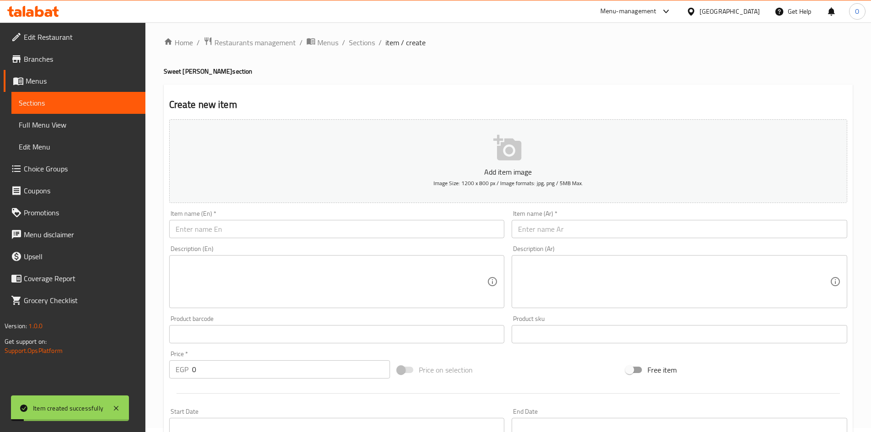
scroll to position [0, 0]
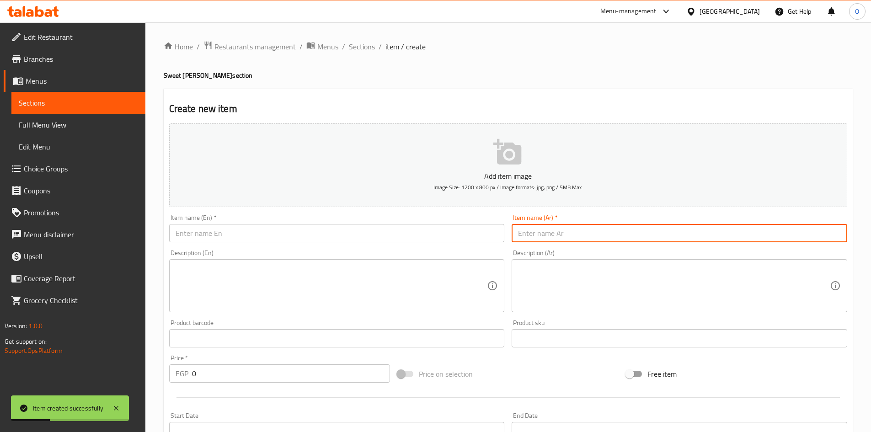
paste input "[PERSON_NAME]"
type input "[PERSON_NAME]"
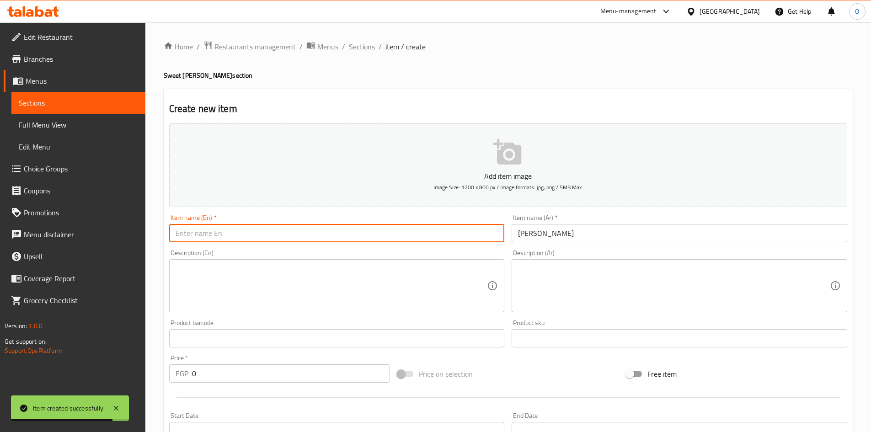
paste input "Creme Caramel"
type input "Creme Caramel"
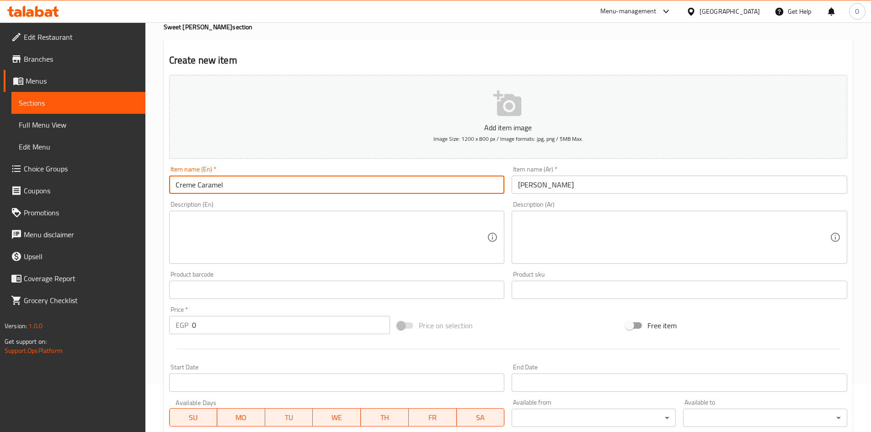
scroll to position [183, 0]
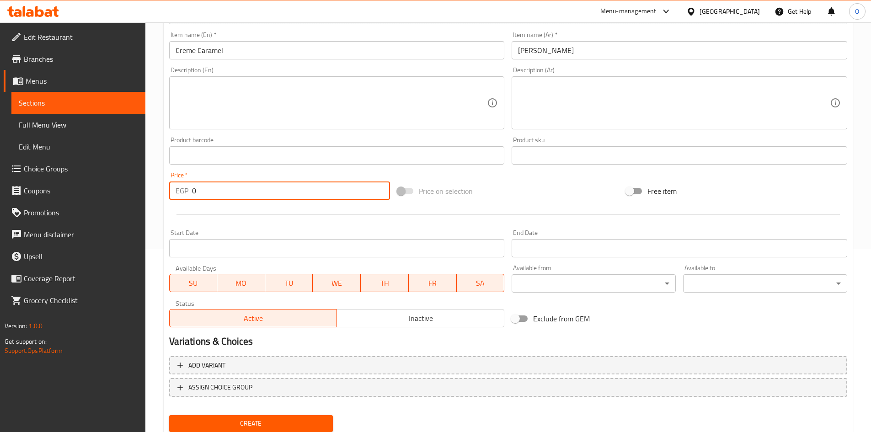
drag, startPoint x: 216, startPoint y: 185, endPoint x: 170, endPoint y: 176, distance: 46.6
click at [170, 176] on div "Price   * EGP 0 Price *" at bounding box center [279, 186] width 221 height 28
paste input "37"
type input "37"
click at [255, 224] on div at bounding box center [507, 214] width 685 height 22
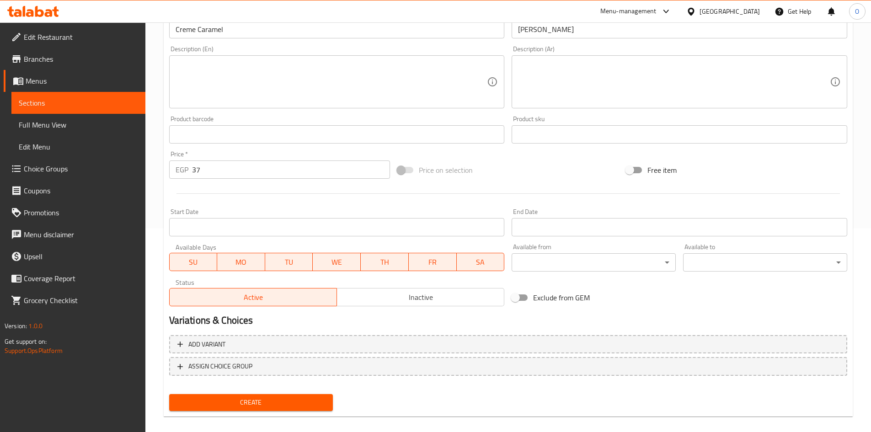
scroll to position [214, 0]
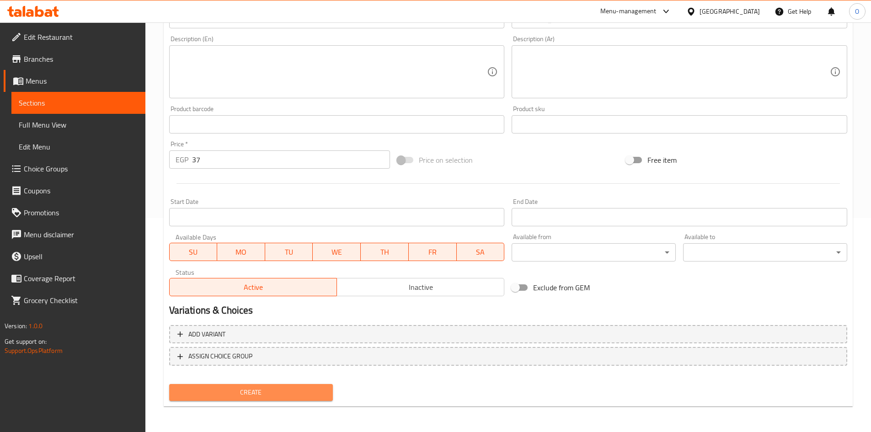
click at [214, 390] on span "Create" at bounding box center [250, 392] width 149 height 11
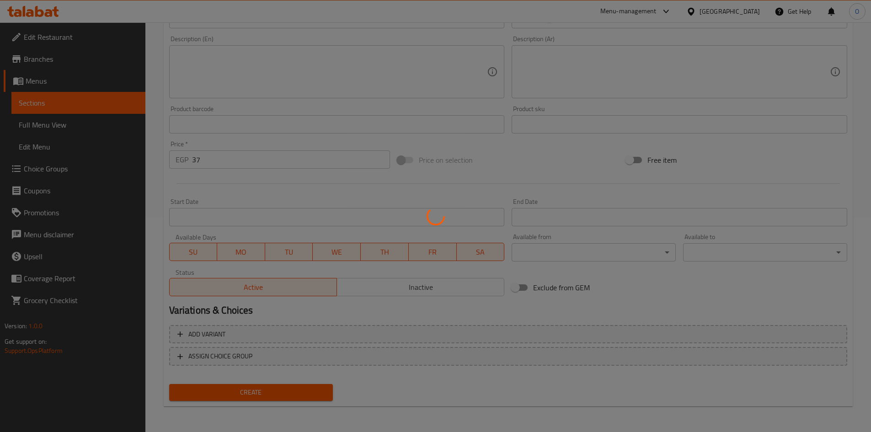
type input "0"
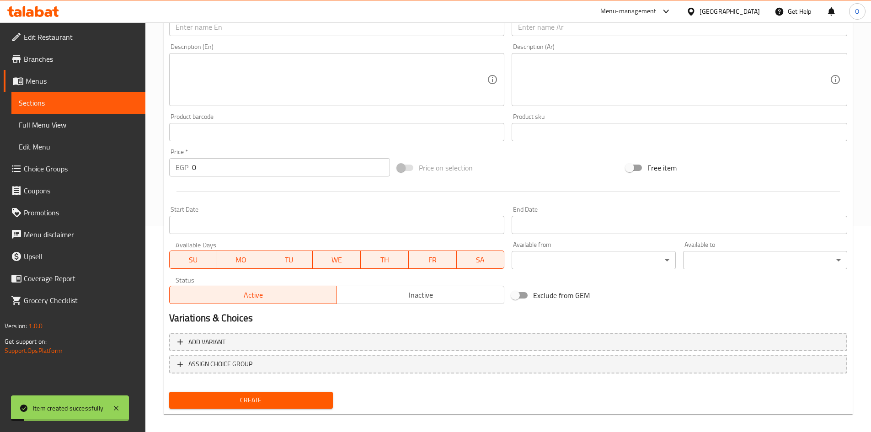
scroll to position [0, 0]
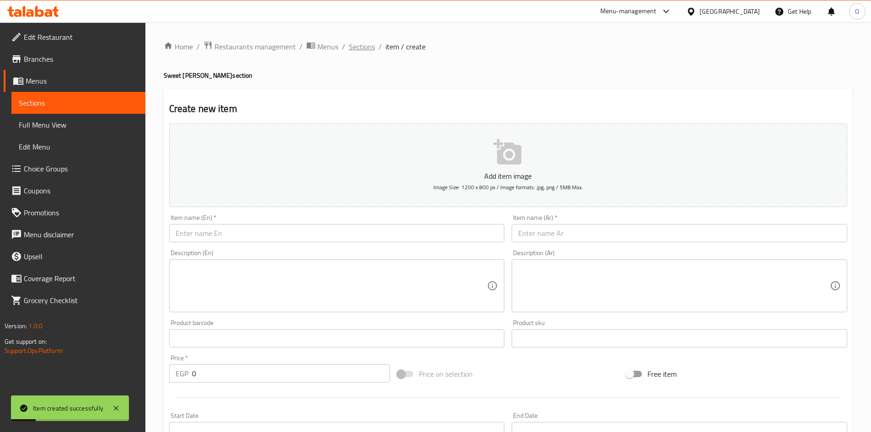
click at [349, 46] on span "Sections" at bounding box center [362, 46] width 26 height 11
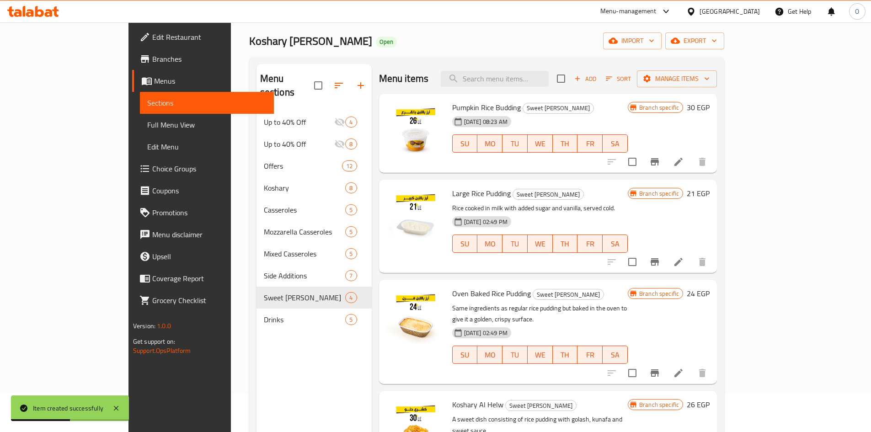
scroll to position [37, 0]
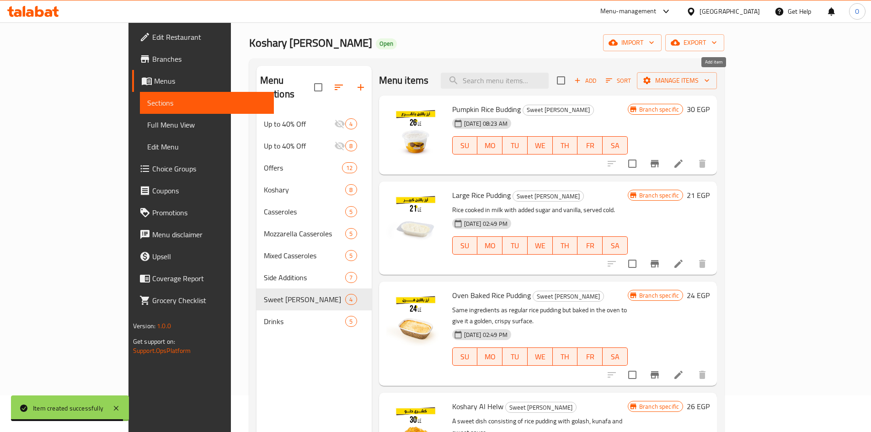
click at [597, 76] on span "Add" at bounding box center [585, 80] width 25 height 11
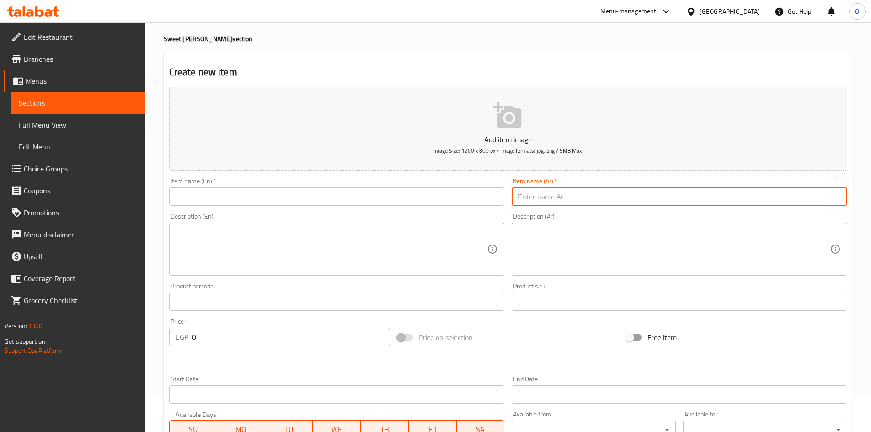
click at [534, 191] on input "text" at bounding box center [678, 196] width 335 height 18
paste input "كب فادج"
type input "كب فادج"
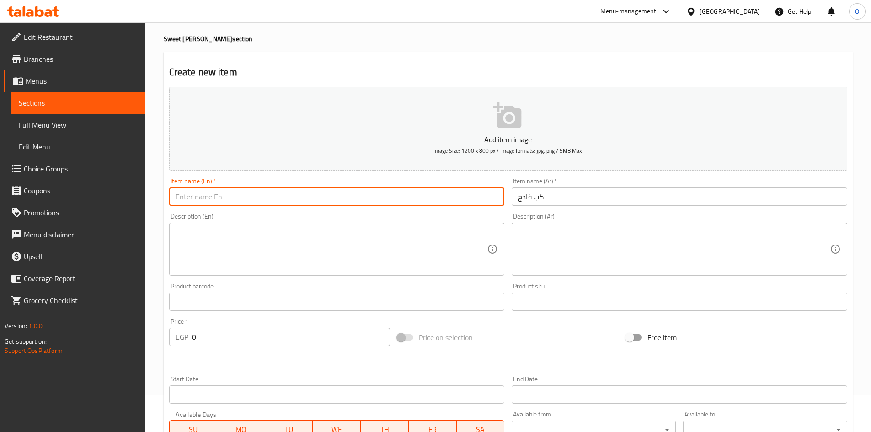
paste input "Cup Fudge"
type input "Cup Fudge"
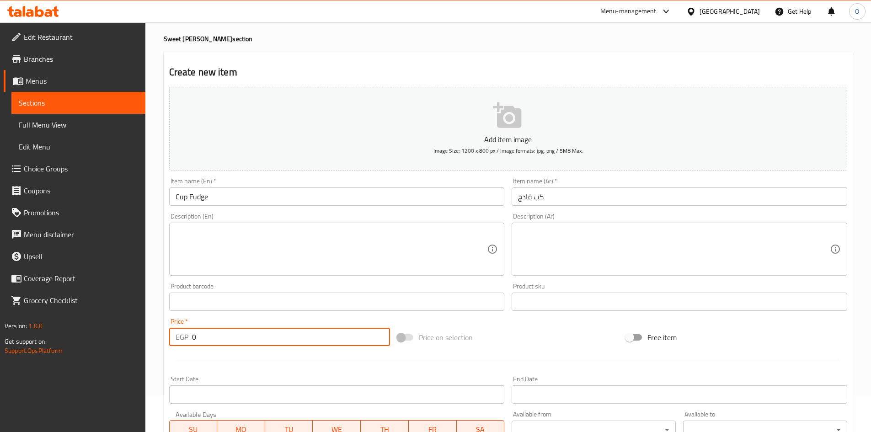
drag, startPoint x: 206, startPoint y: 333, endPoint x: 200, endPoint y: 333, distance: 5.9
click at [201, 333] on input "0" at bounding box center [291, 337] width 198 height 18
click at [193, 335] on input "0" at bounding box center [291, 337] width 198 height 18
paste input "37"
type input "37"
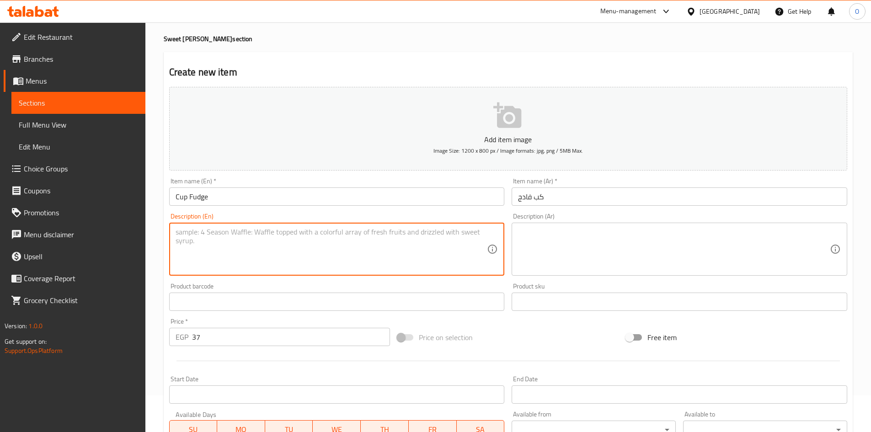
click at [222, 267] on textarea at bounding box center [332, 249] width 312 height 43
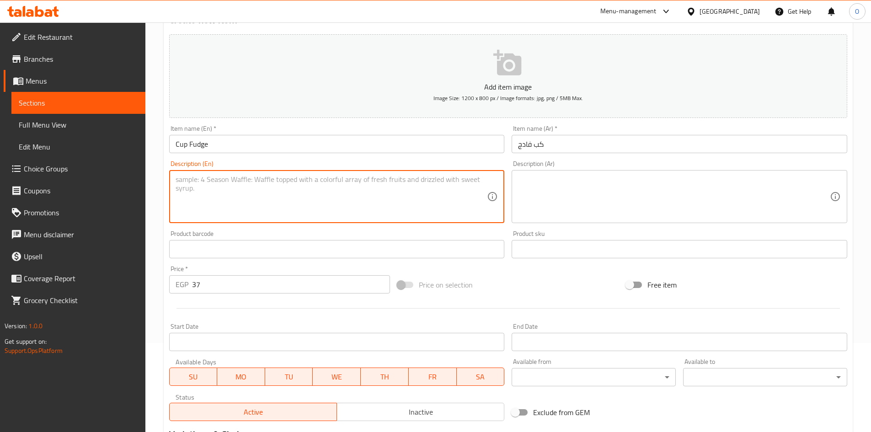
scroll to position [214, 0]
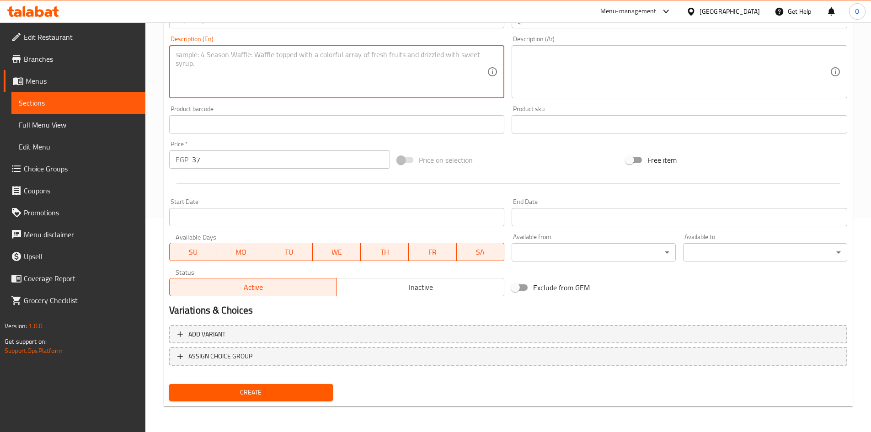
click at [245, 392] on span "Create" at bounding box center [250, 392] width 149 height 11
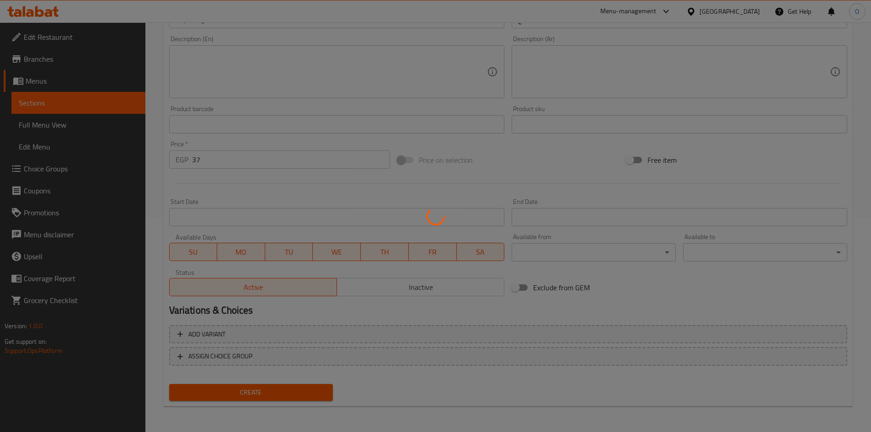
type input "0"
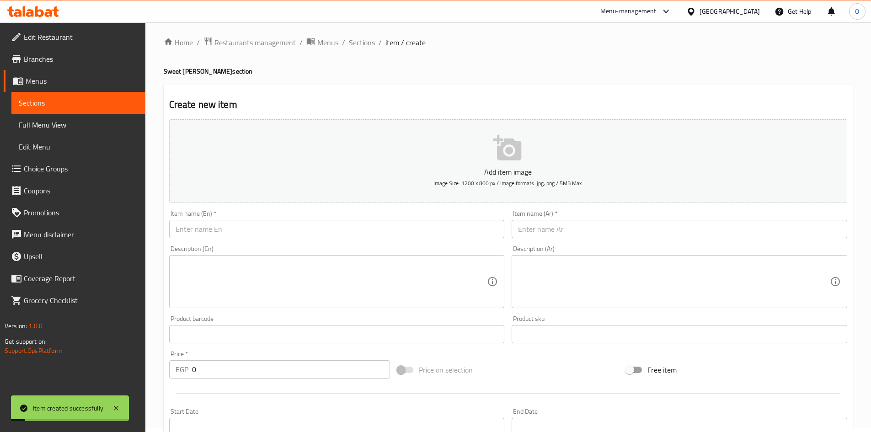
scroll to position [0, 0]
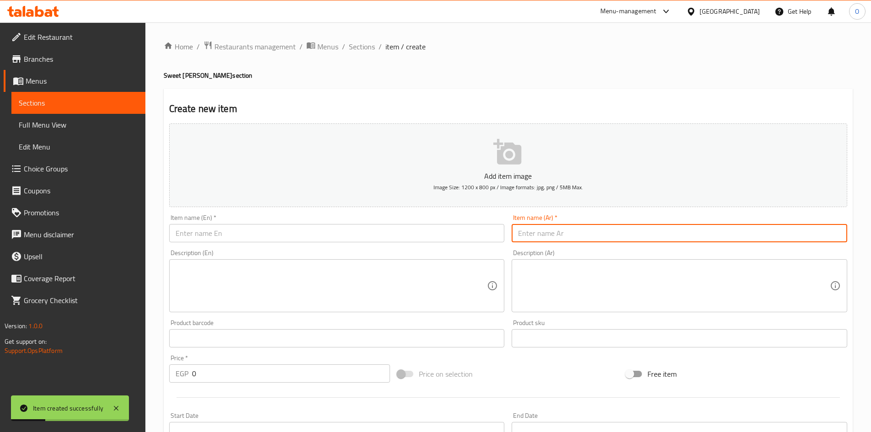
paste input "ديسباسيتو"
type input "ديسباسيتو"
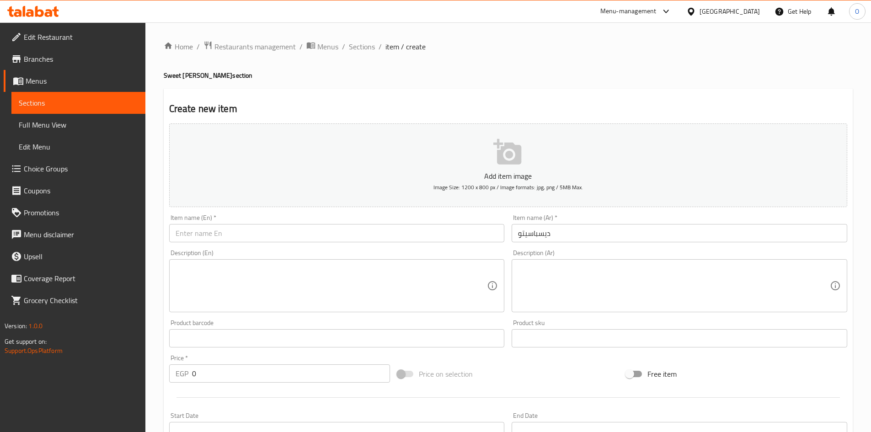
drag, startPoint x: 218, startPoint y: 223, endPoint x: 218, endPoint y: 231, distance: 7.8
click at [218, 231] on input "text" at bounding box center [336, 233] width 335 height 18
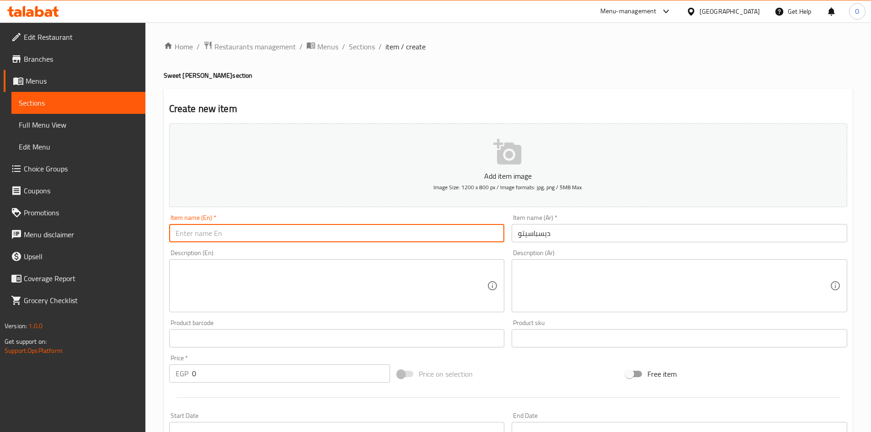
paste input "Despacito"
type input "Despacito"
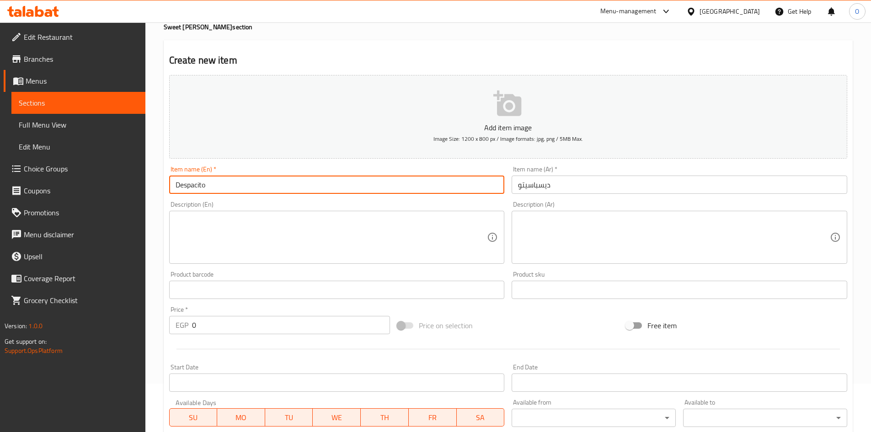
scroll to position [137, 0]
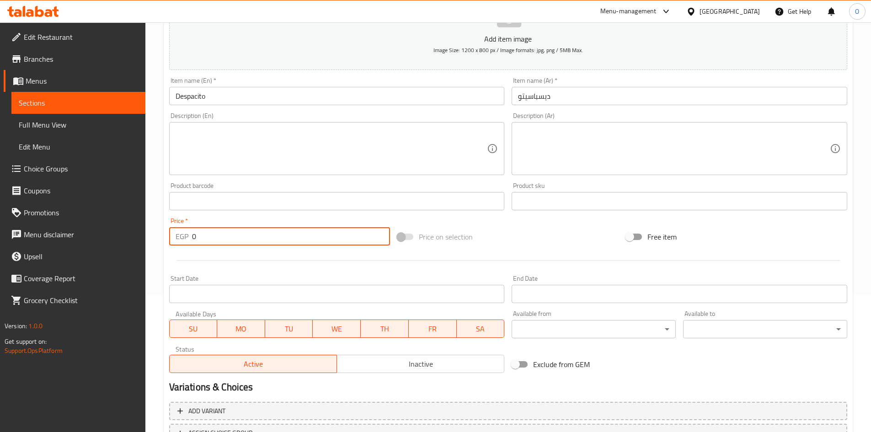
drag, startPoint x: 195, startPoint y: 232, endPoint x: 184, endPoint y: 229, distance: 11.2
click at [184, 229] on div "EGP 0 Price *" at bounding box center [279, 236] width 221 height 18
paste input "31"
type input "31"
click at [250, 255] on div at bounding box center [507, 260] width 685 height 22
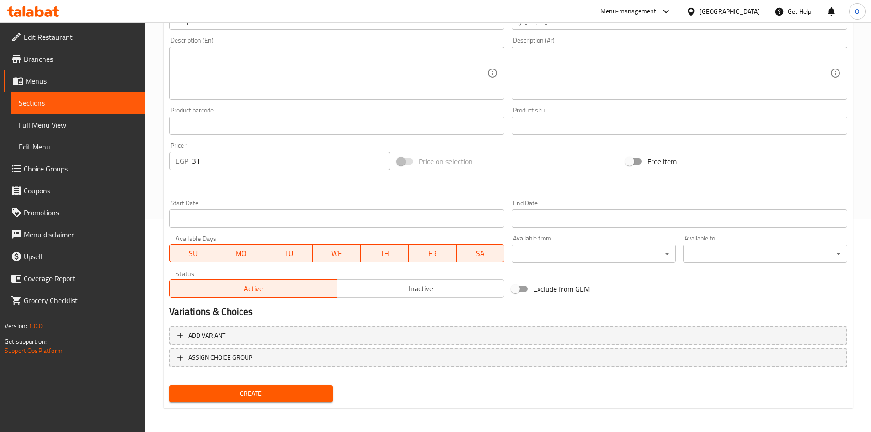
scroll to position [214, 0]
click at [197, 386] on button "Create" at bounding box center [251, 392] width 164 height 17
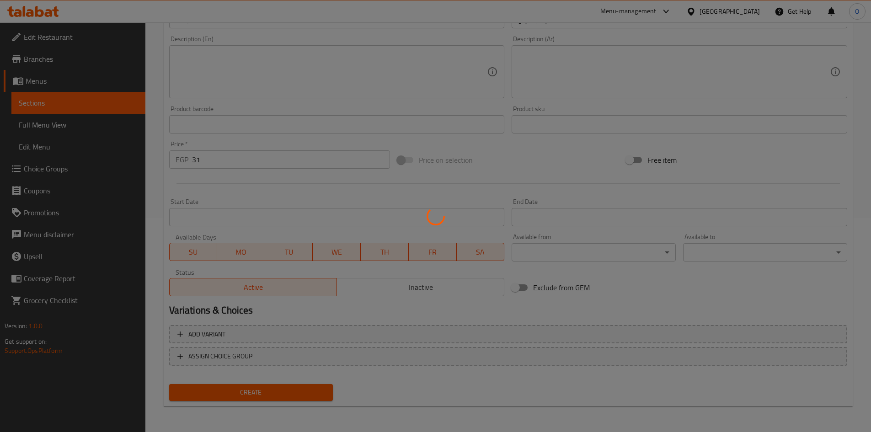
type input "0"
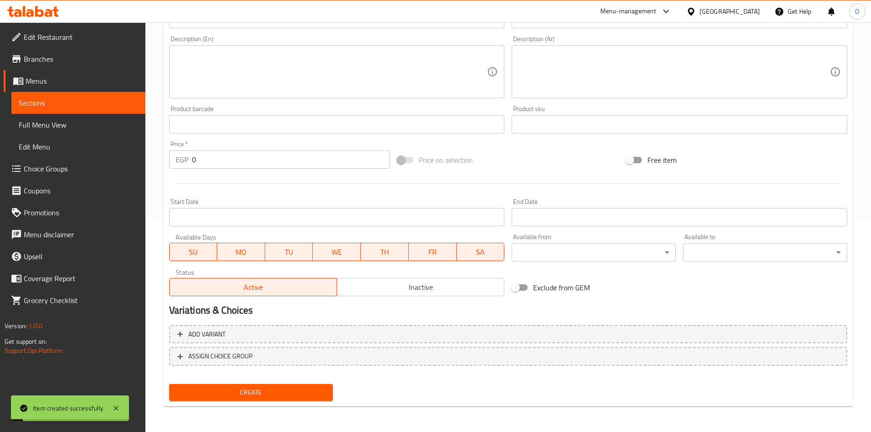
scroll to position [0, 0]
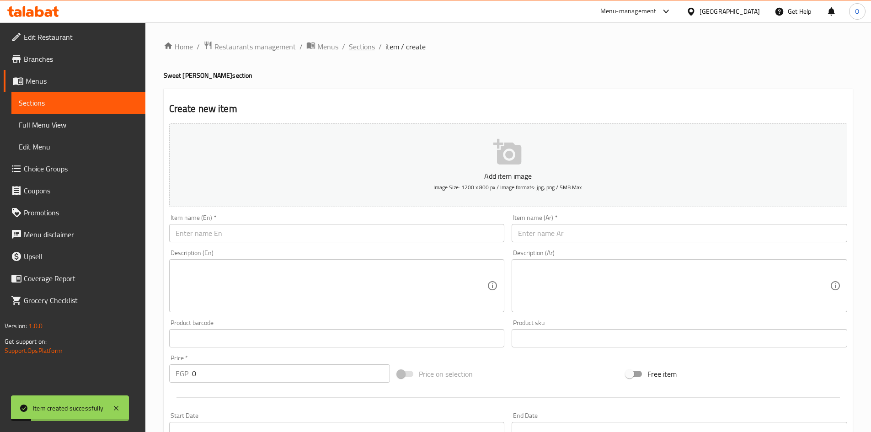
click at [355, 48] on span "Sections" at bounding box center [362, 46] width 26 height 11
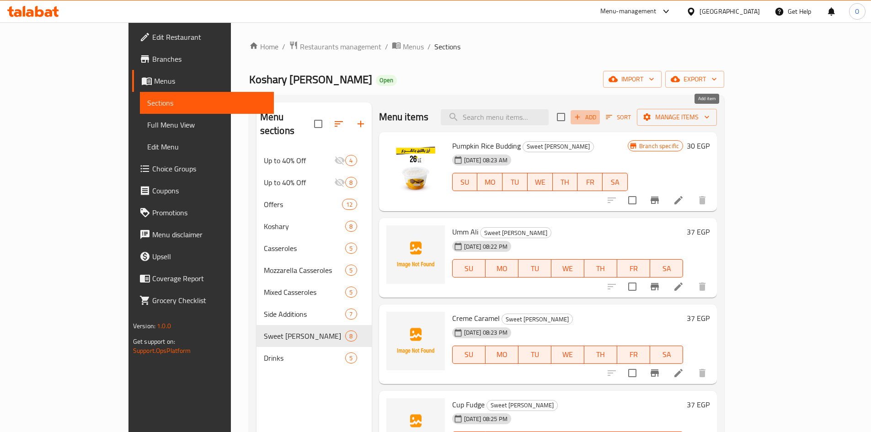
click at [600, 110] on button "Add" at bounding box center [584, 117] width 29 height 14
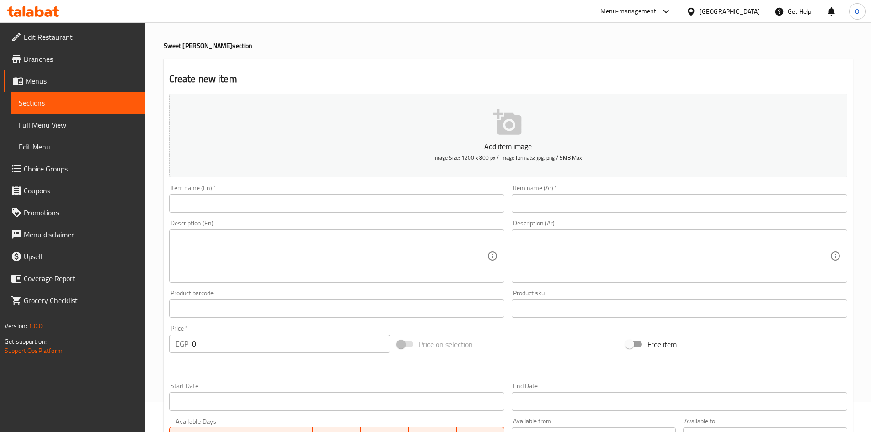
scroll to position [46, 0]
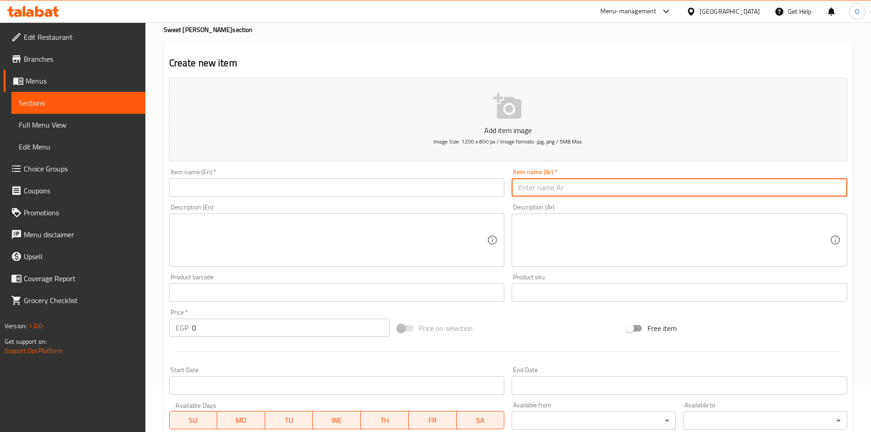
paste input "مهلبية فرن"
type input "مهلبية فرن"
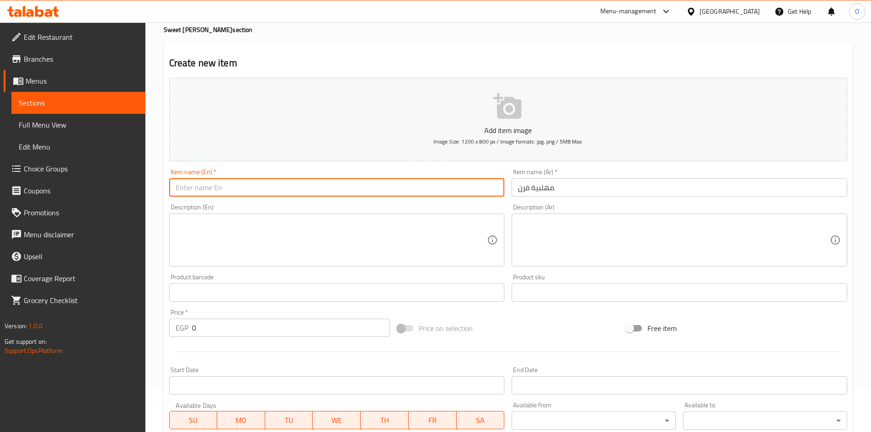
paste input "Oven-baked Pudding"
click at [195, 188] on input "Oven-baked Pudding" at bounding box center [336, 187] width 335 height 18
type input "Oven-Baked Pudding"
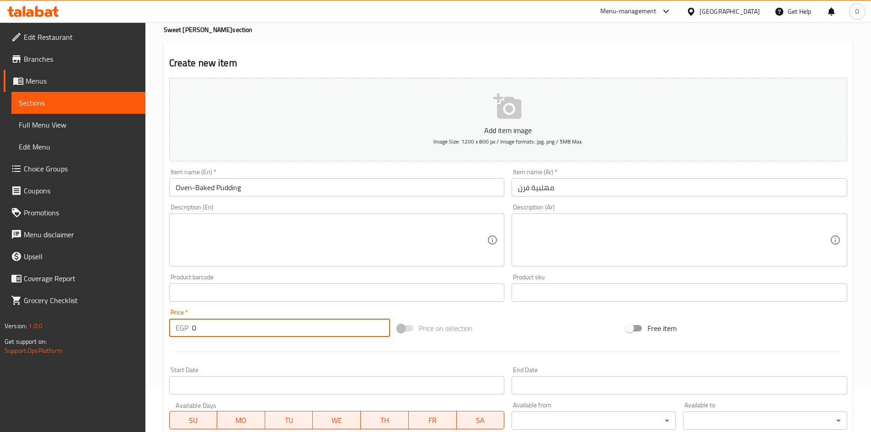
click at [192, 327] on input "0" at bounding box center [291, 328] width 198 height 18
paste input "25"
type input "25"
click at [237, 235] on textarea at bounding box center [332, 239] width 312 height 43
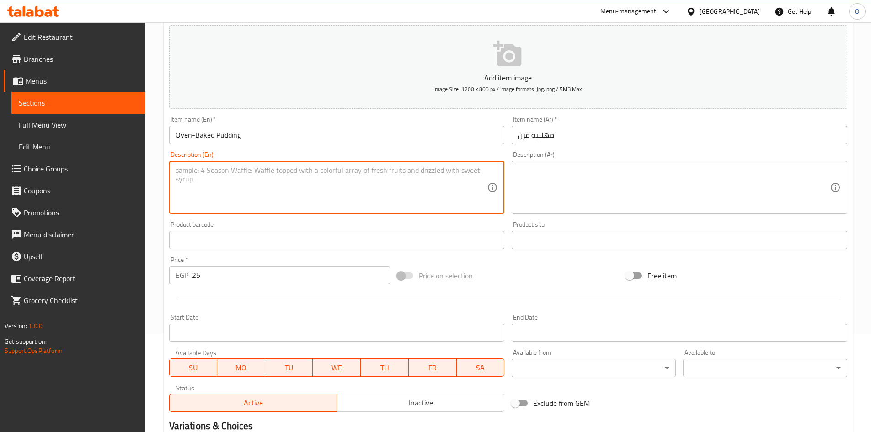
scroll to position [214, 0]
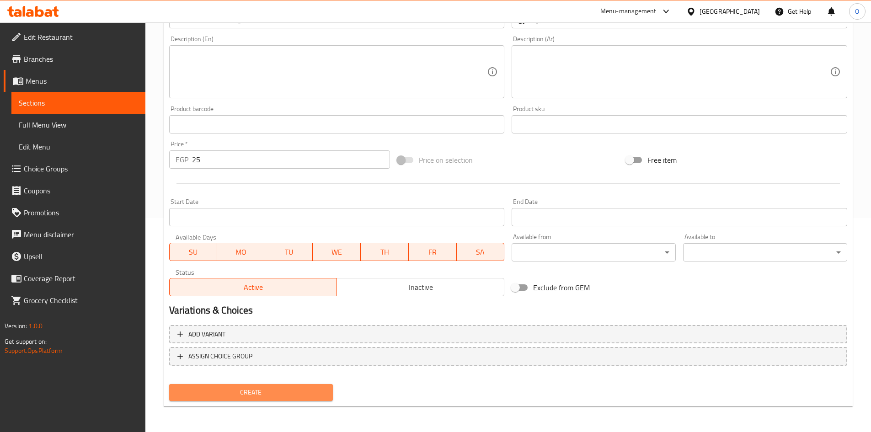
click at [243, 392] on span "Create" at bounding box center [250, 392] width 149 height 11
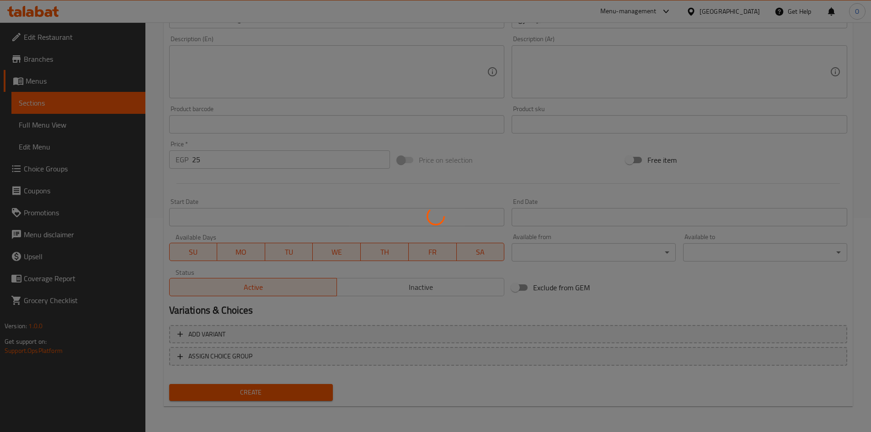
type input "0"
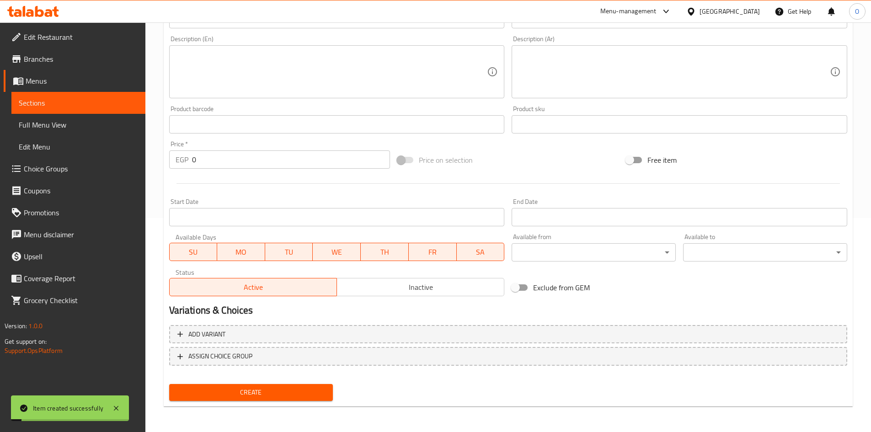
scroll to position [0, 0]
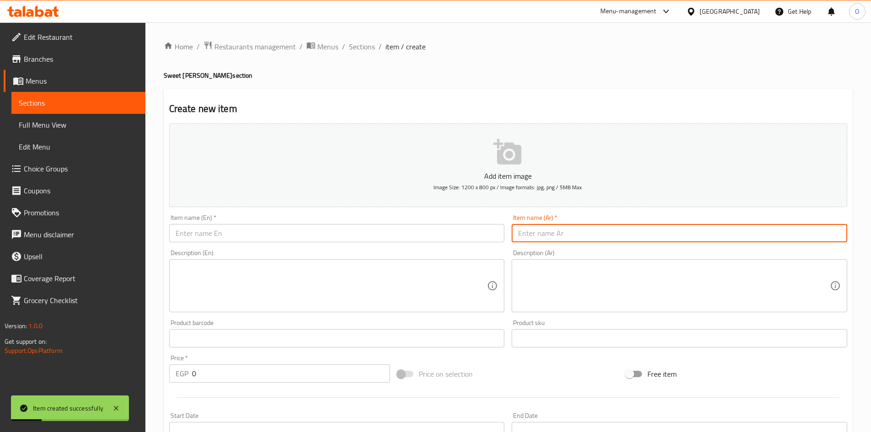
paste input "جيلي فراولة"
type input "جيلي فراولة"
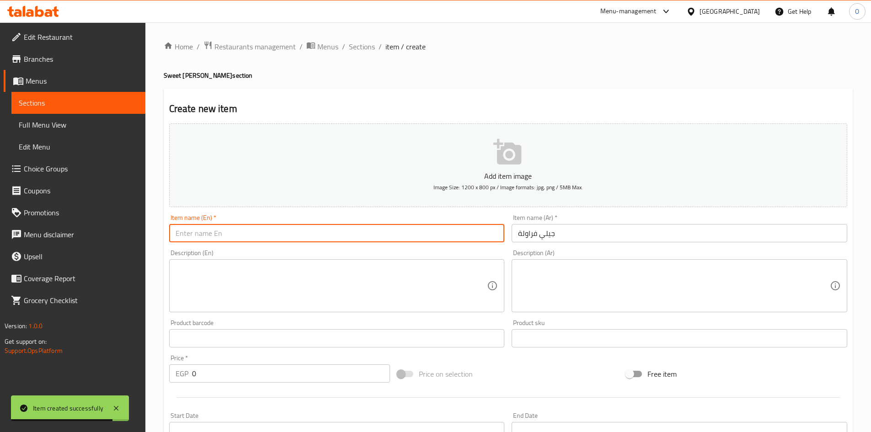
paste input "Strawberry Jelly"
type input "Strawberry Jelly"
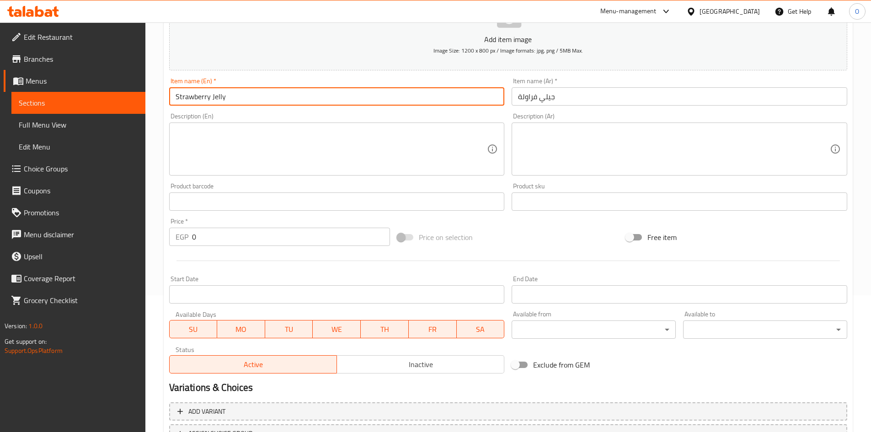
scroll to position [137, 0]
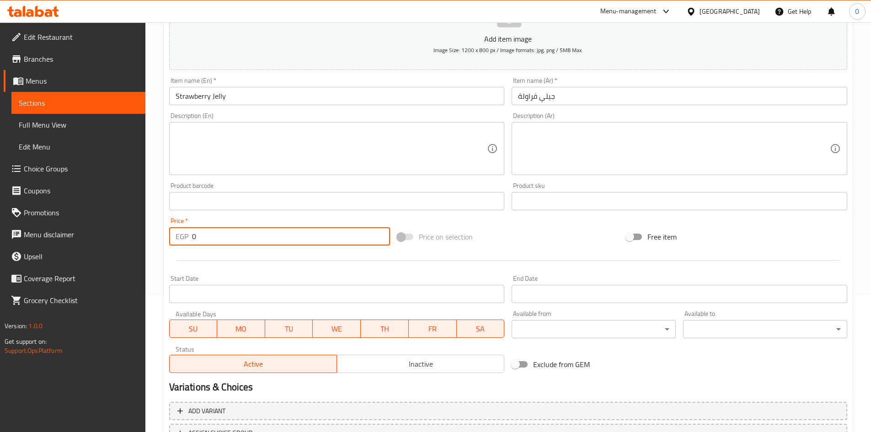
drag, startPoint x: 209, startPoint y: 235, endPoint x: 181, endPoint y: 225, distance: 29.2
click at [181, 225] on div "Price   * EGP 0 Price *" at bounding box center [279, 232] width 221 height 28
paste input "19"
type input "19"
click at [220, 168] on textarea at bounding box center [332, 148] width 312 height 43
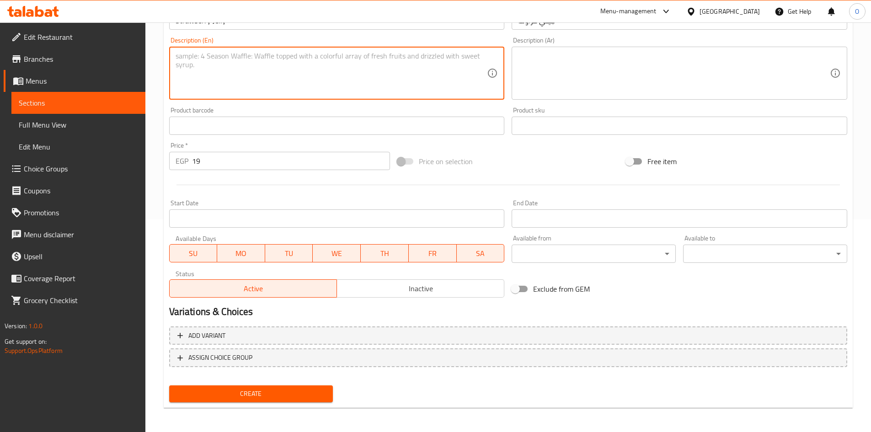
scroll to position [214, 0]
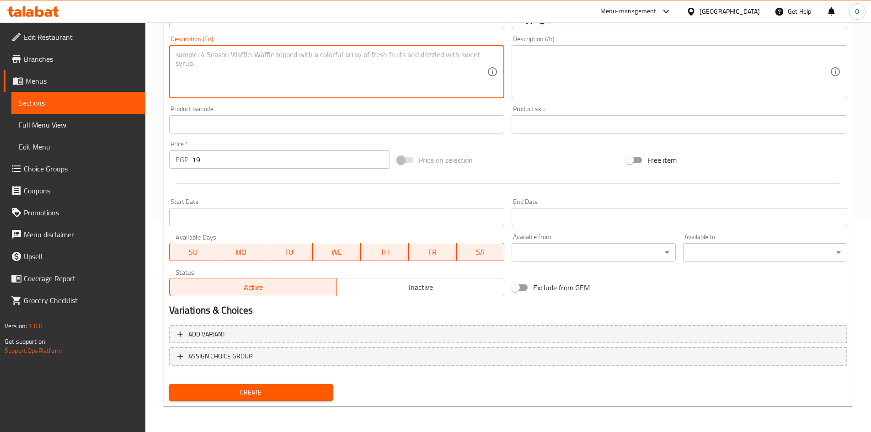
click at [228, 389] on span "Create" at bounding box center [250, 392] width 149 height 11
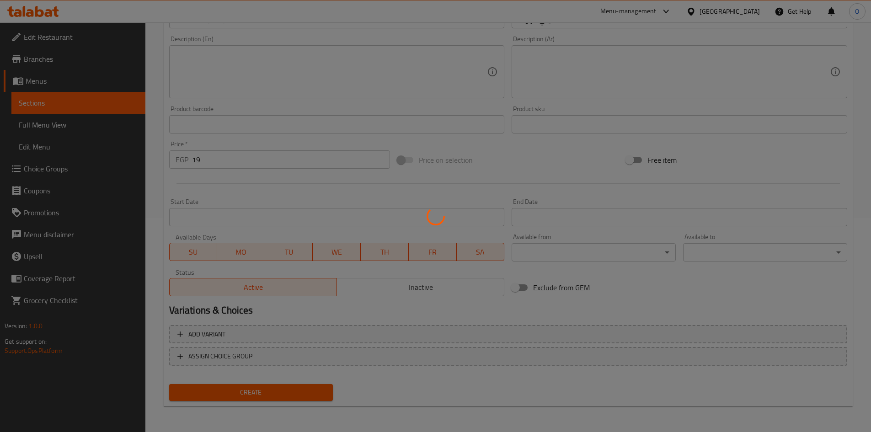
type input "0"
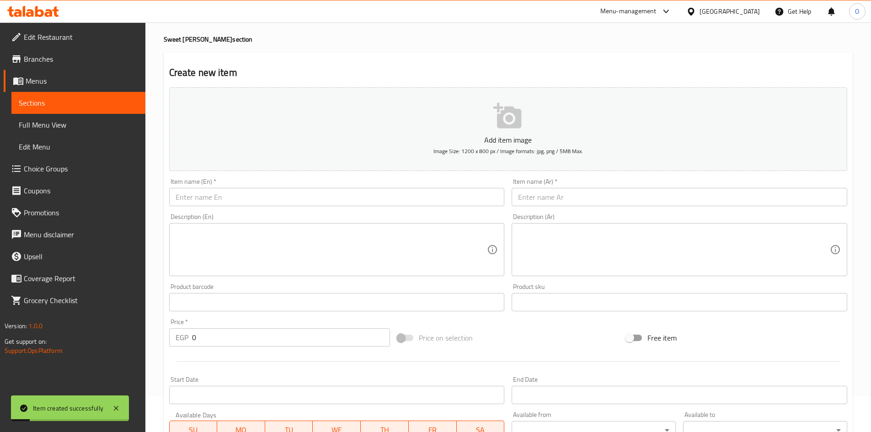
scroll to position [46, 0]
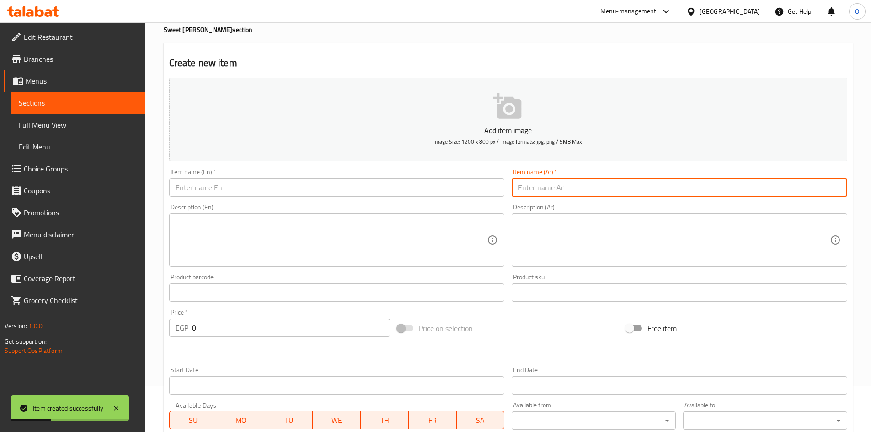
paste input "[PERSON_NAME]"
type input "[PERSON_NAME]"
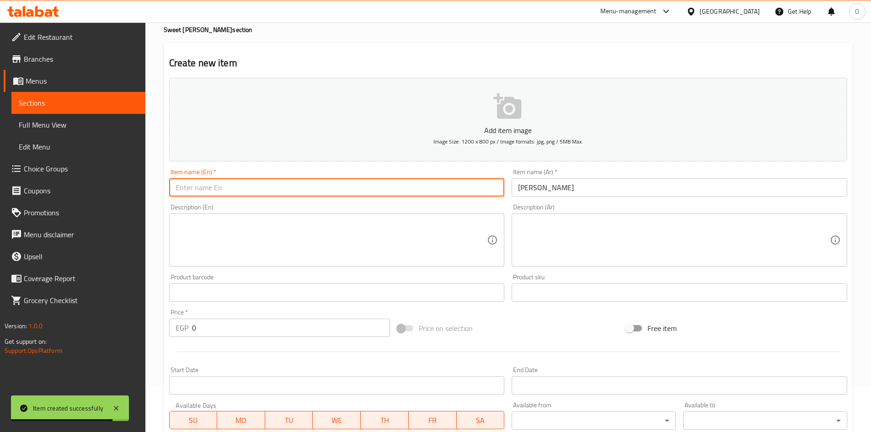
paste input "[PERSON_NAME]"
type input "[PERSON_NAME]"
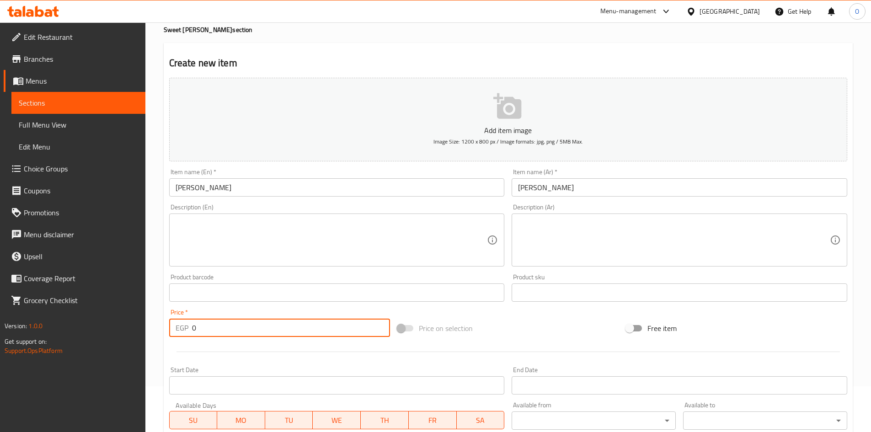
drag, startPoint x: 201, startPoint y: 327, endPoint x: 193, endPoint y: 328, distance: 8.3
click at [193, 328] on input "0" at bounding box center [291, 328] width 198 height 18
paste input "19"
type input "19"
drag, startPoint x: 236, startPoint y: 219, endPoint x: 237, endPoint y: 251, distance: 32.0
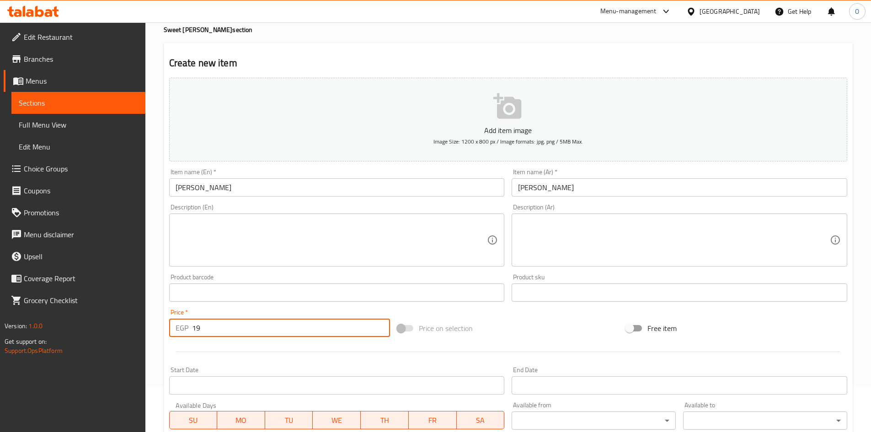
click at [237, 219] on textarea at bounding box center [332, 239] width 312 height 43
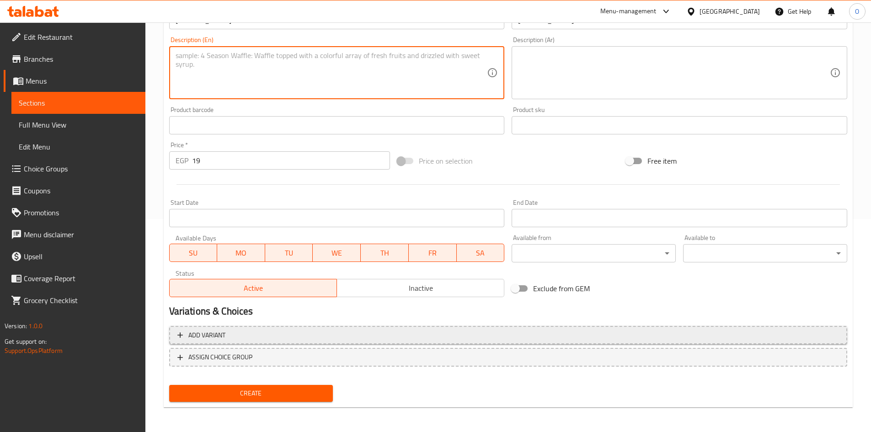
scroll to position [214, 0]
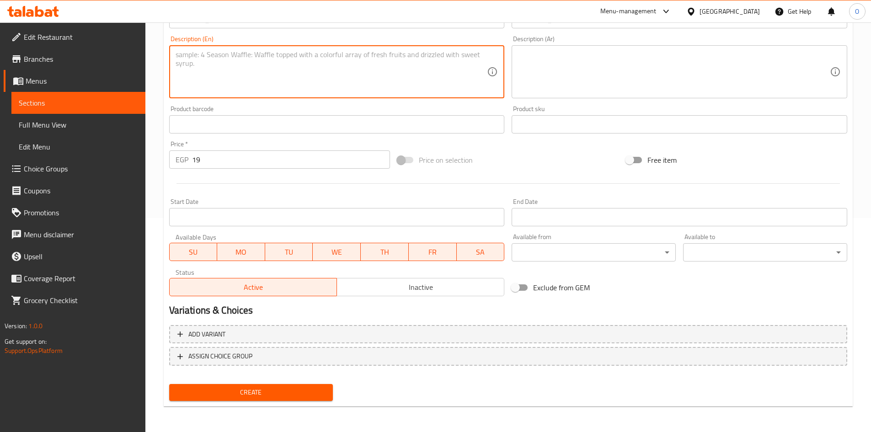
click at [238, 389] on span "Create" at bounding box center [250, 392] width 149 height 11
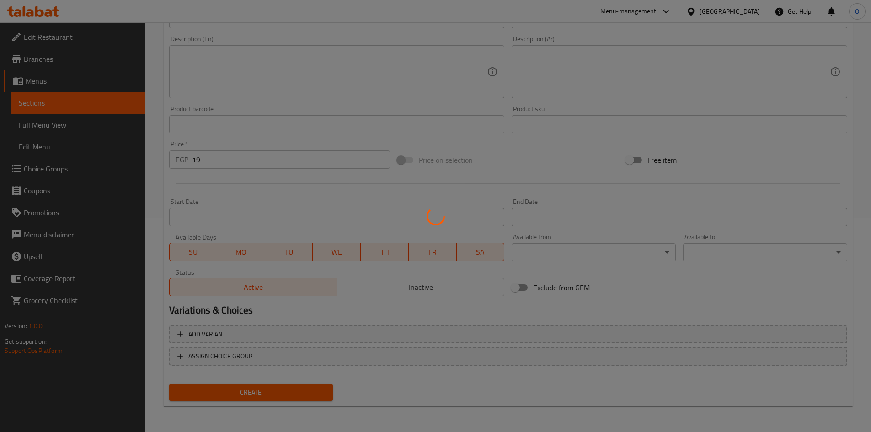
type input "0"
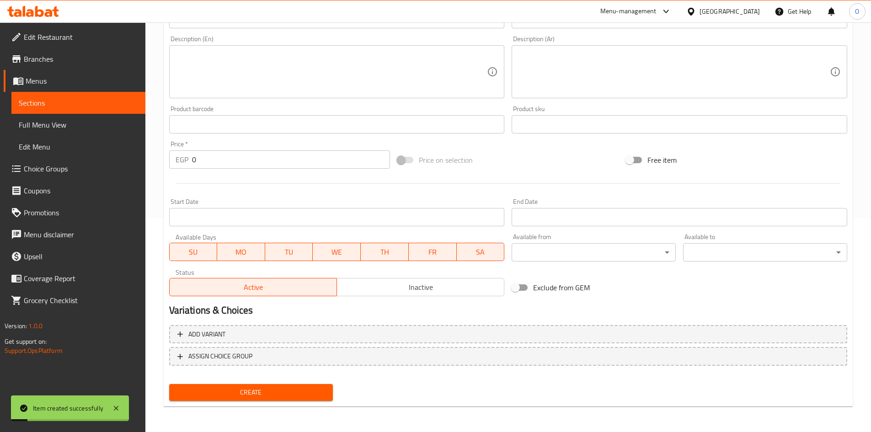
scroll to position [31, 0]
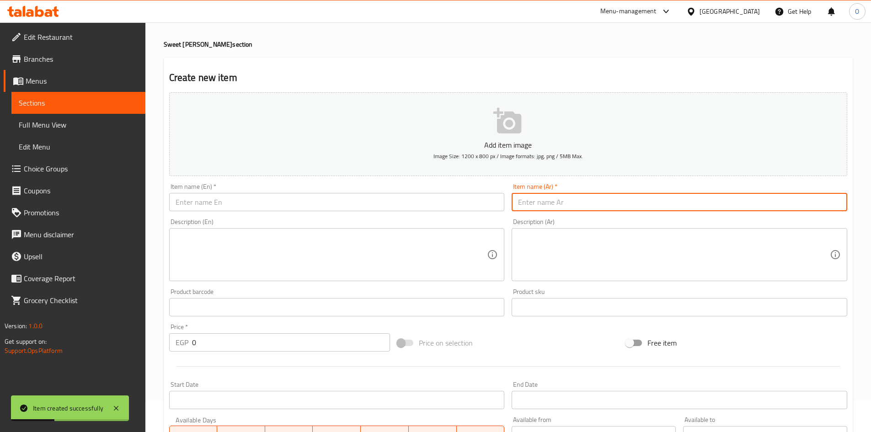
paste input "جيلي أناناس"
type input "جيلي أناناس"
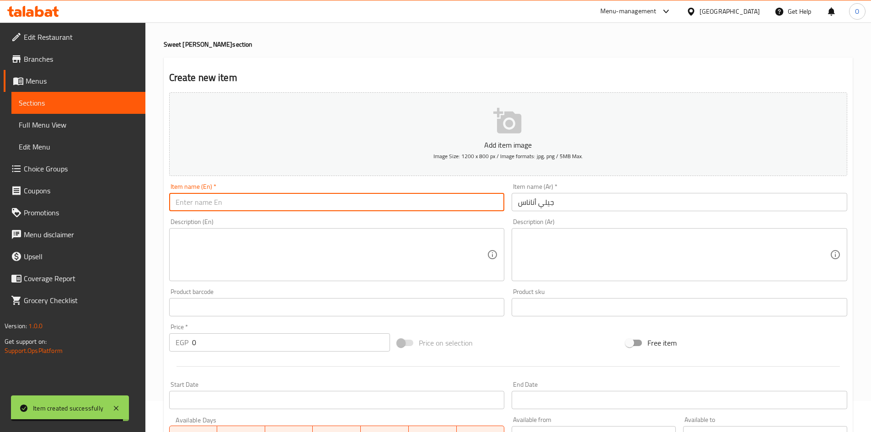
paste input "Pineapple Jelly"
type input "Pineapple Jelly"
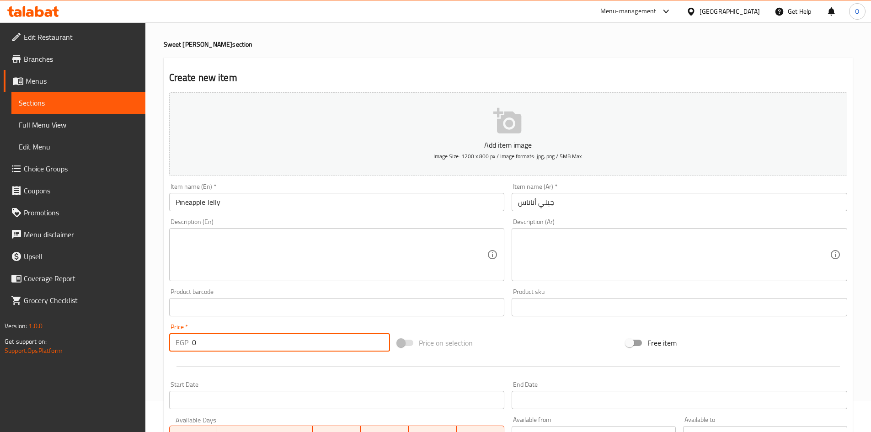
drag, startPoint x: 204, startPoint y: 348, endPoint x: 192, endPoint y: 346, distance: 12.0
click at [192, 346] on input "0" at bounding box center [291, 342] width 198 height 18
paste input "19"
type input "19"
click at [244, 250] on textarea at bounding box center [332, 254] width 312 height 43
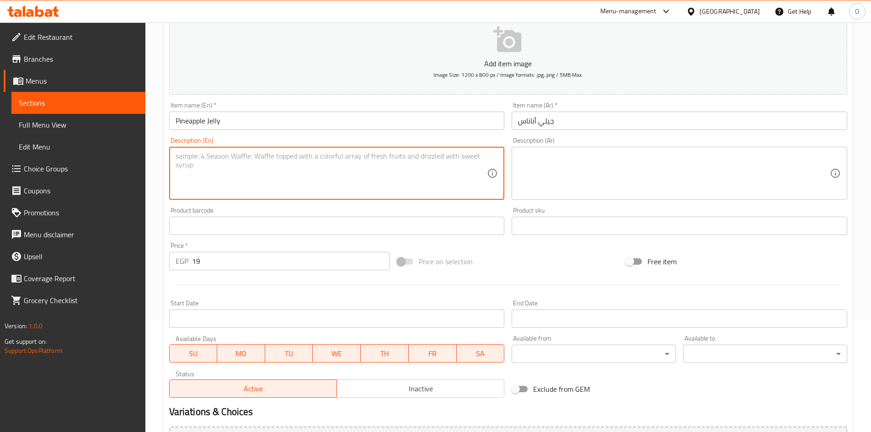
scroll to position [214, 0]
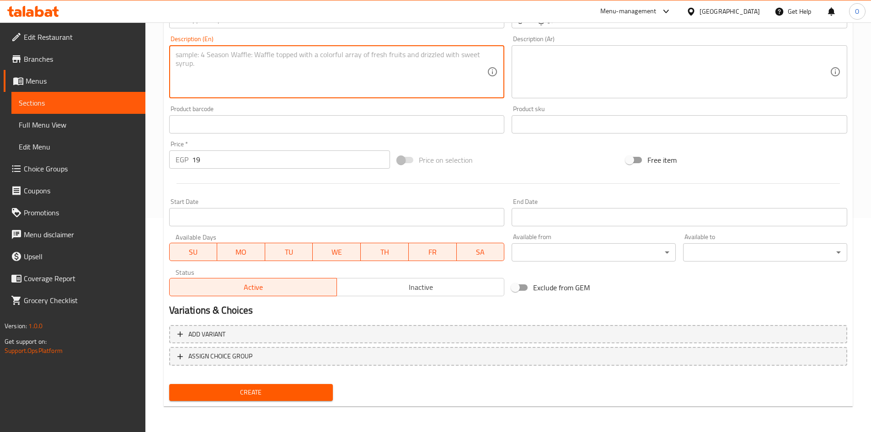
click at [251, 398] on span "Create" at bounding box center [250, 392] width 149 height 11
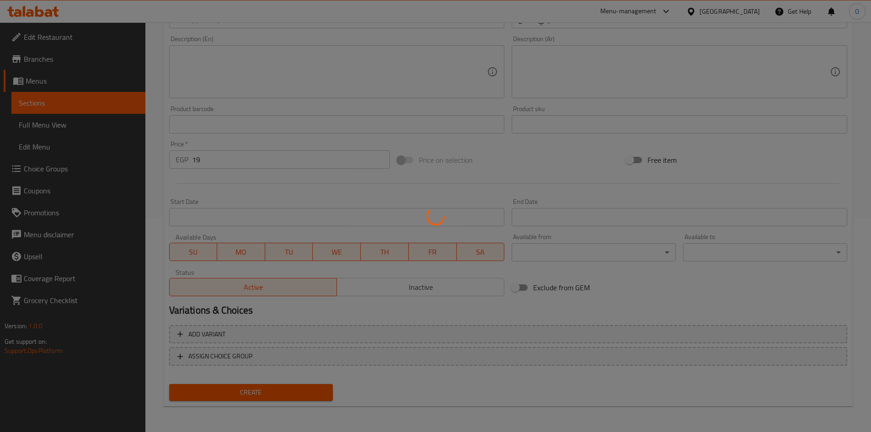
type input "0"
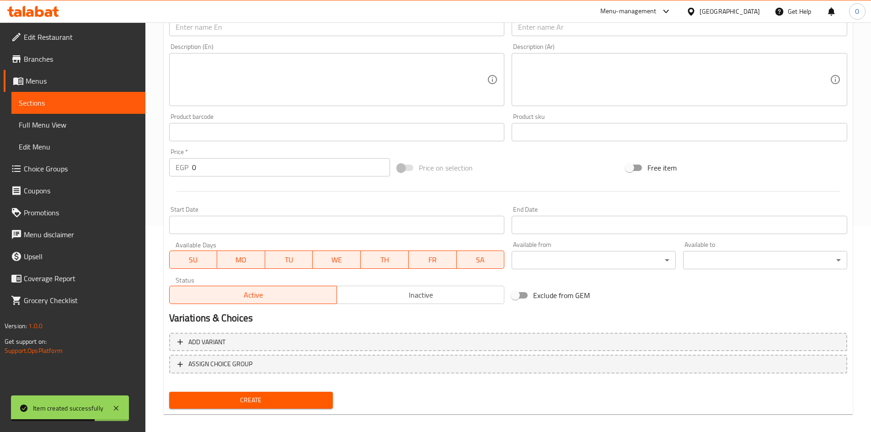
scroll to position [0, 0]
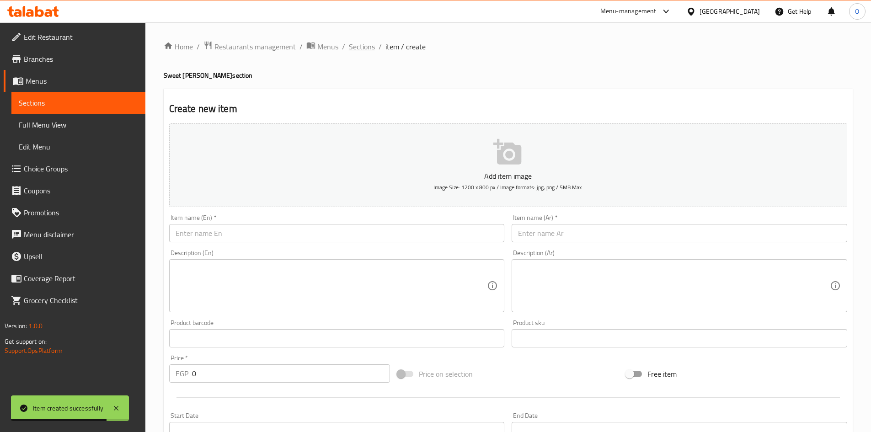
click at [351, 41] on span "Sections" at bounding box center [362, 46] width 26 height 11
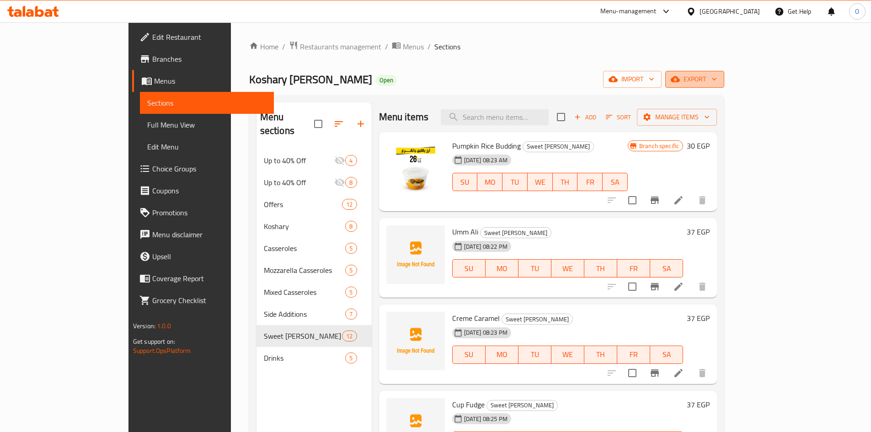
click at [680, 75] on icon "button" at bounding box center [675, 79] width 9 height 9
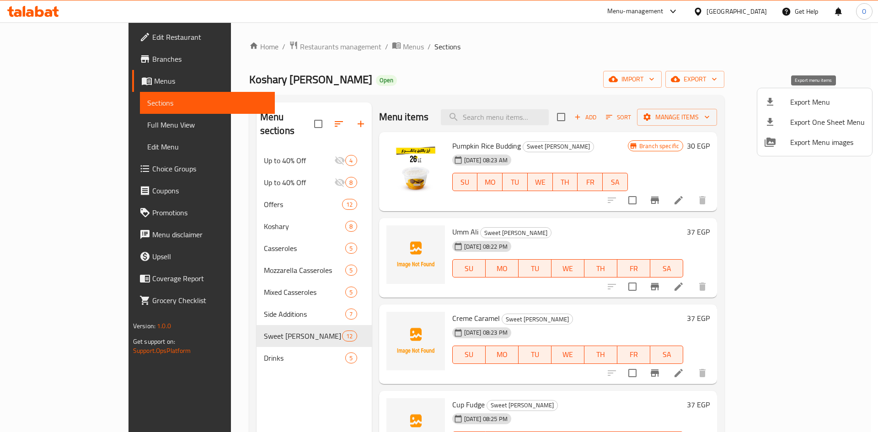
click at [789, 101] on div at bounding box center [777, 101] width 26 height 11
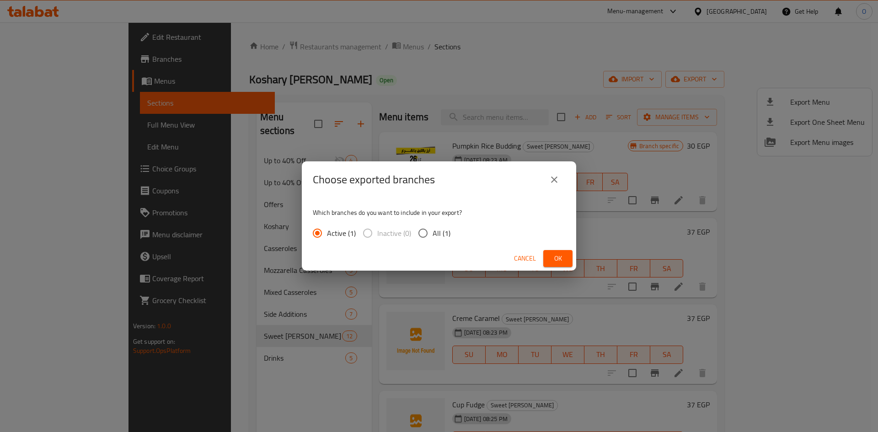
click at [561, 257] on span "Ok" at bounding box center [557, 258] width 15 height 11
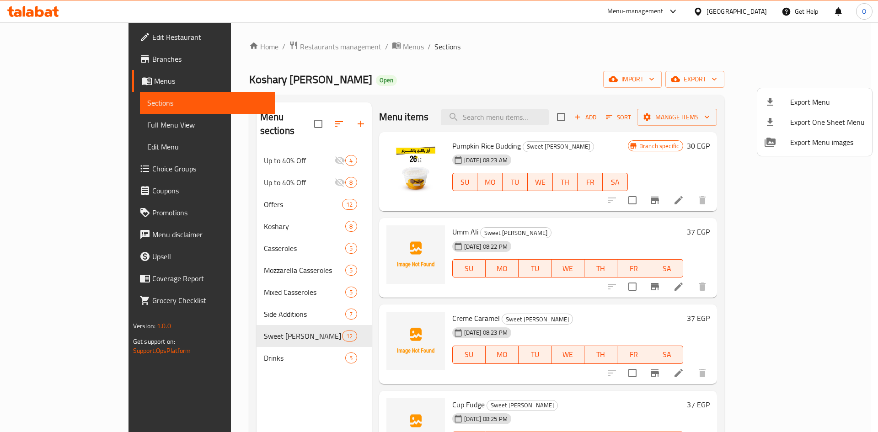
click at [309, 291] on div at bounding box center [439, 216] width 878 height 432
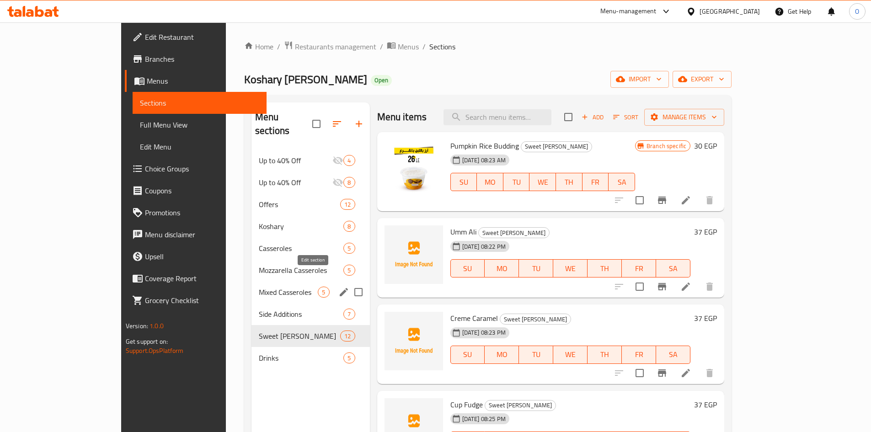
click at [337, 285] on button "edit" at bounding box center [344, 292] width 14 height 14
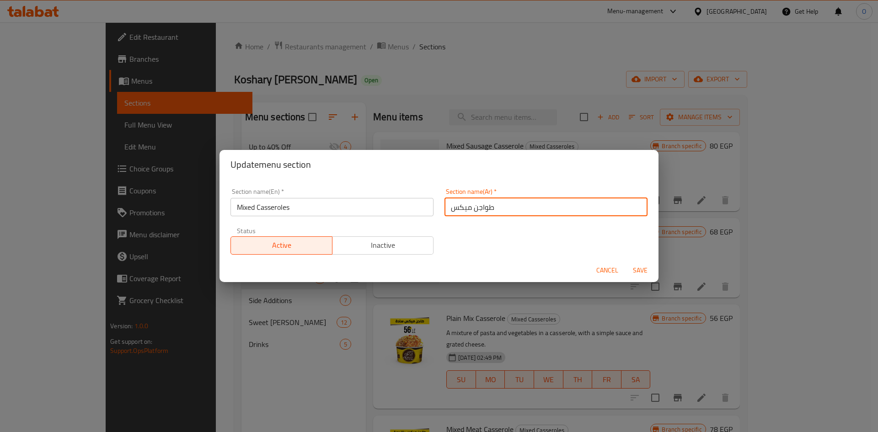
click at [504, 211] on input "طواجن ميكس" at bounding box center [545, 207] width 203 height 18
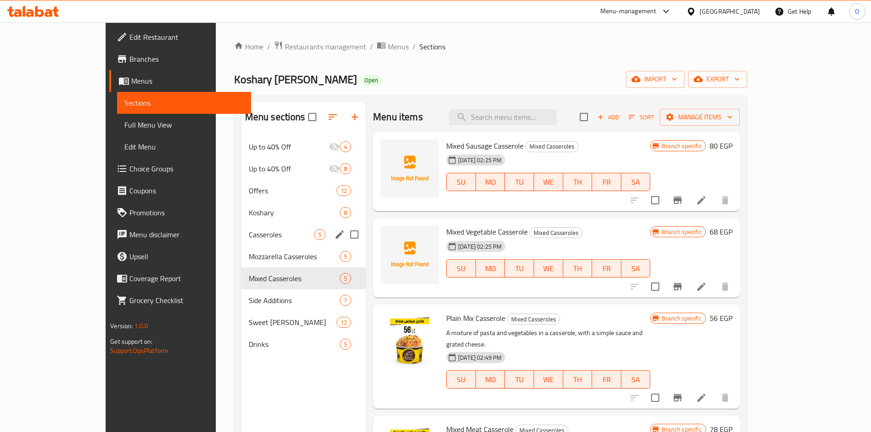
click at [334, 234] on icon "edit" at bounding box center [339, 234] width 11 height 11
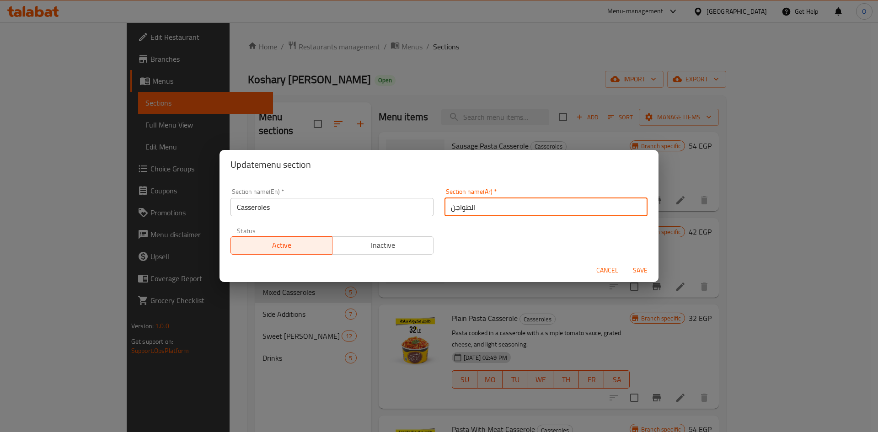
click at [478, 212] on input "الطواجن" at bounding box center [545, 207] width 203 height 18
paste input "واجن ميكس"
type input "الطواجن"
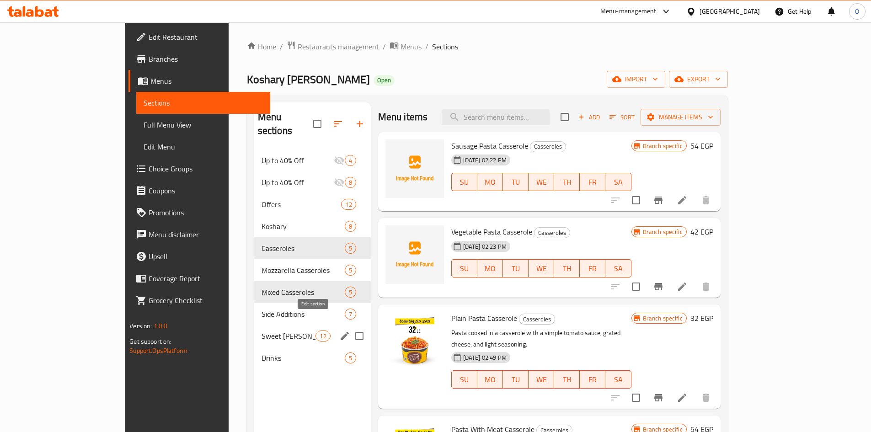
click at [339, 330] on icon "edit" at bounding box center [344, 335] width 11 height 11
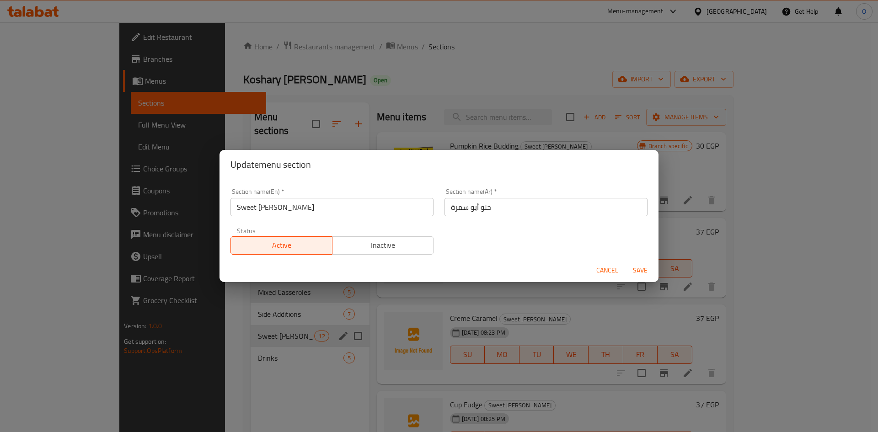
click at [486, 203] on input "حلو أبو سمرة" at bounding box center [545, 207] width 203 height 18
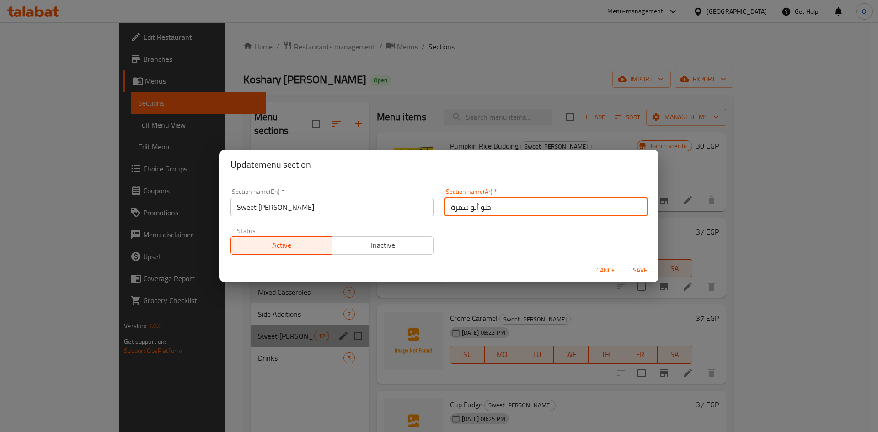
click at [486, 203] on input "حلو أبو سمرة" at bounding box center [545, 207] width 203 height 18
